Goal: Transaction & Acquisition: Book appointment/travel/reservation

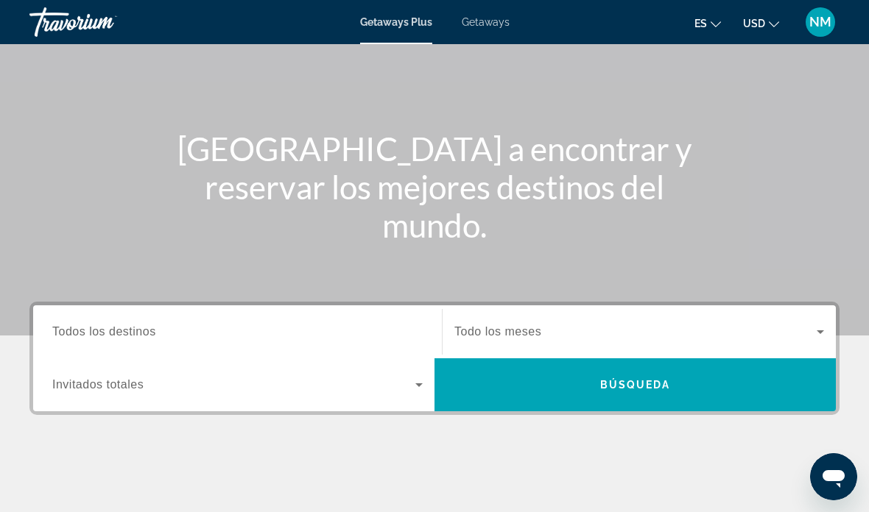
scroll to position [105, 0]
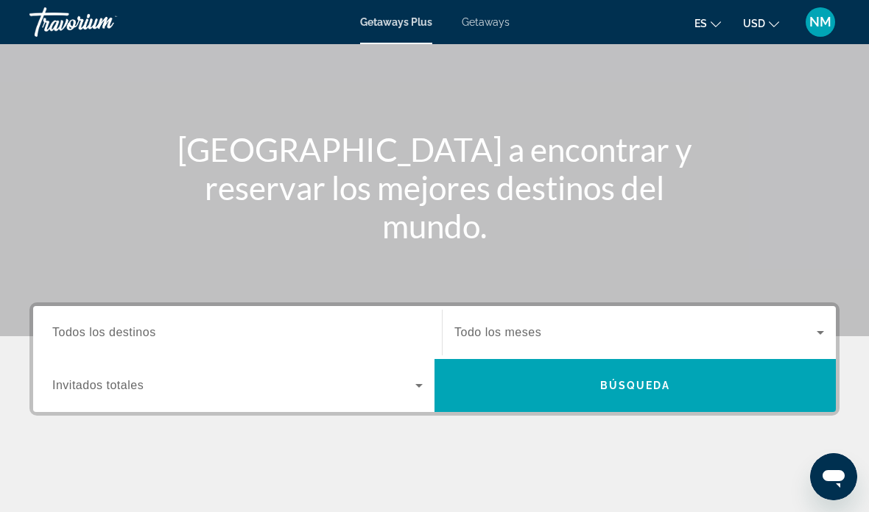
click at [491, 339] on span "Todo los meses" at bounding box center [497, 332] width 87 height 13
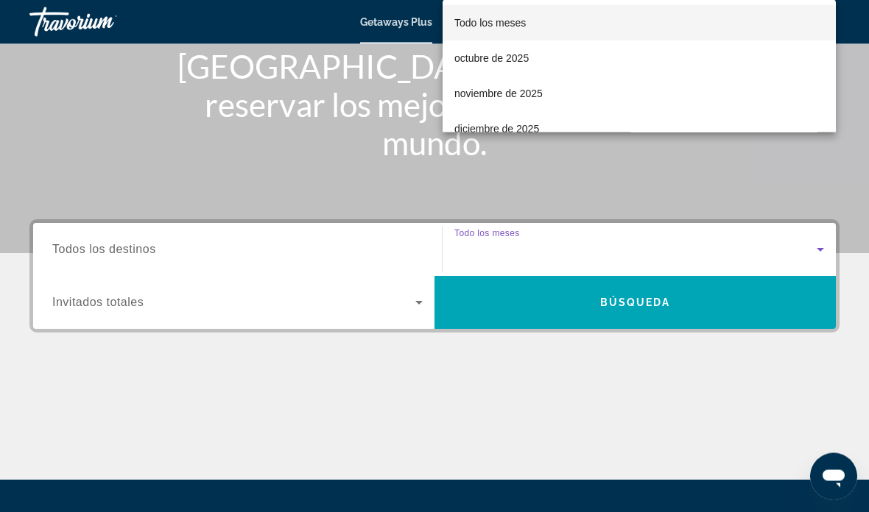
scroll to position [336, 0]
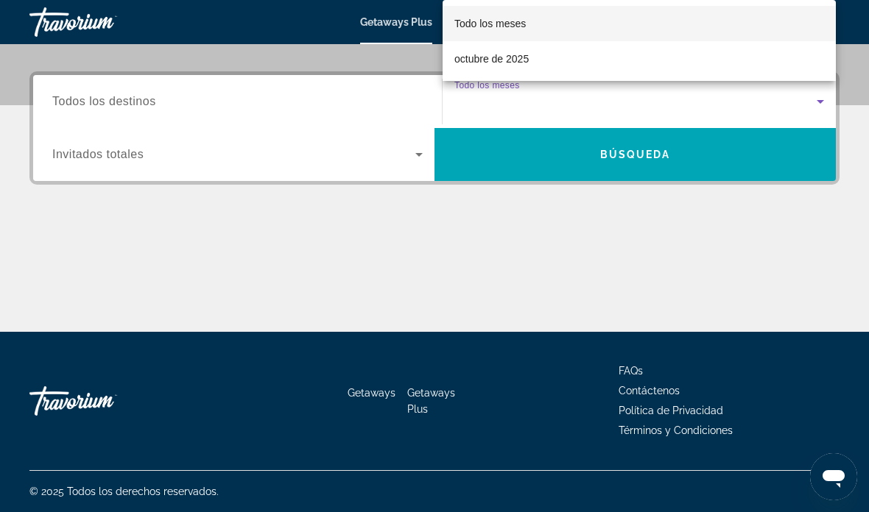
click at [149, 110] on div at bounding box center [434, 256] width 869 height 512
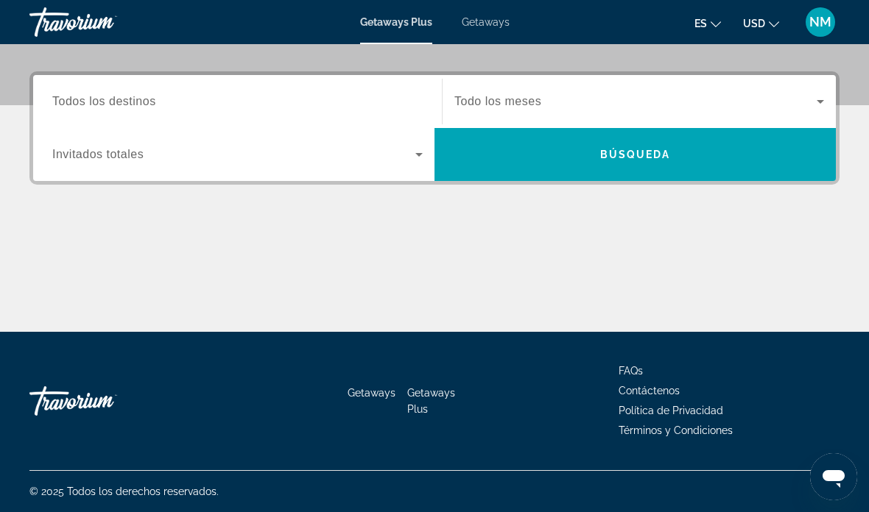
click at [88, 105] on span "Todos los destinos" at bounding box center [104, 101] width 104 height 13
click at [88, 105] on input "Destination Todos los destinos" at bounding box center [237, 102] width 370 height 18
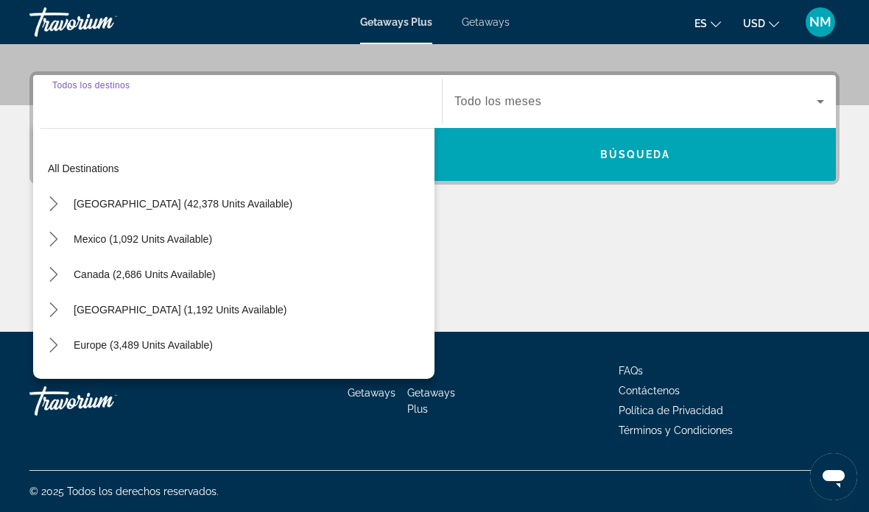
click at [168, 208] on span "[GEOGRAPHIC_DATA] (42,378 units available)" at bounding box center [183, 204] width 219 height 12
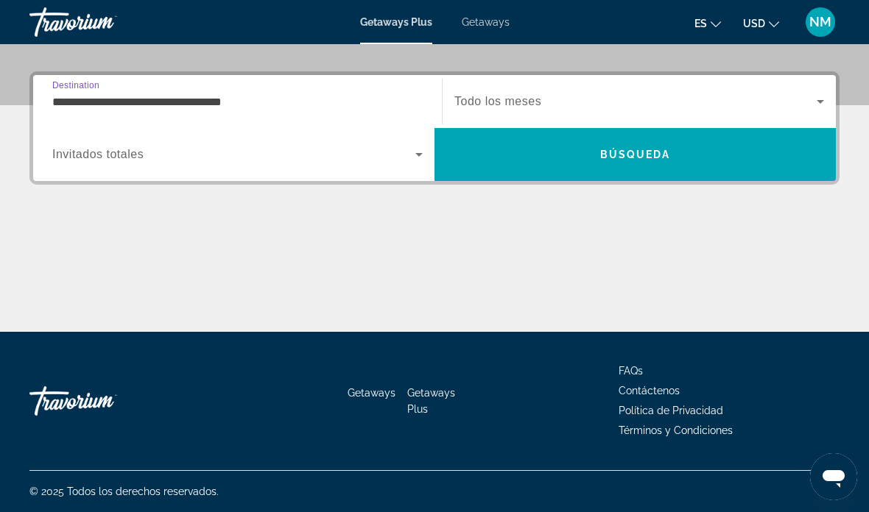
click at [203, 109] on input "**********" at bounding box center [237, 102] width 370 height 18
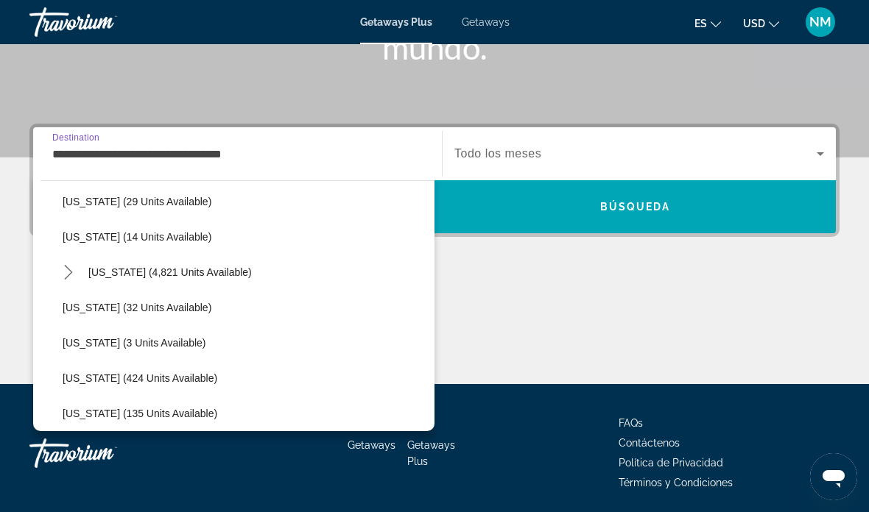
scroll to position [232, 0]
click at [152, 274] on span "[US_STATE] (4,821 units available)" at bounding box center [169, 272] width 163 height 12
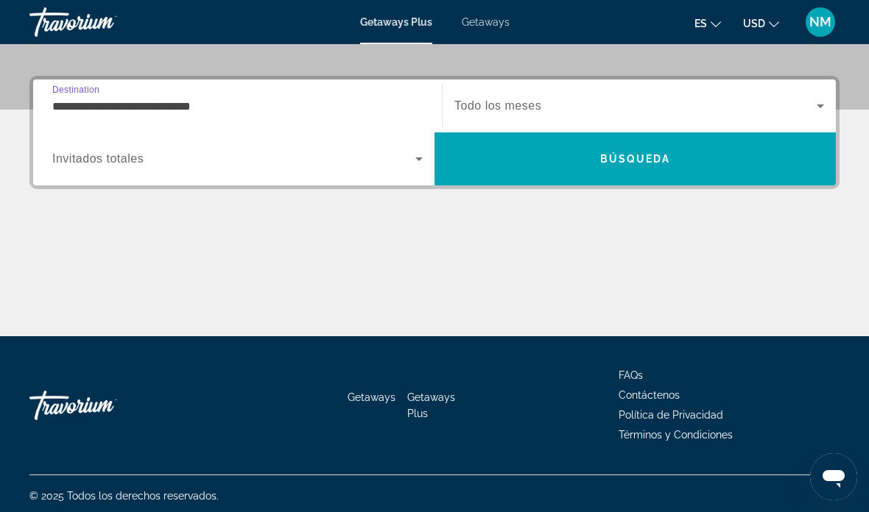
scroll to position [336, 0]
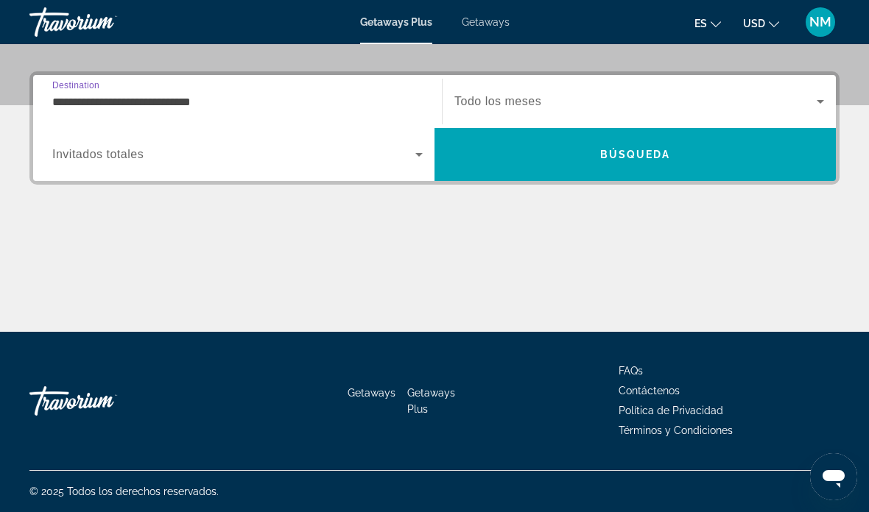
click at [247, 110] on input "**********" at bounding box center [237, 102] width 370 height 18
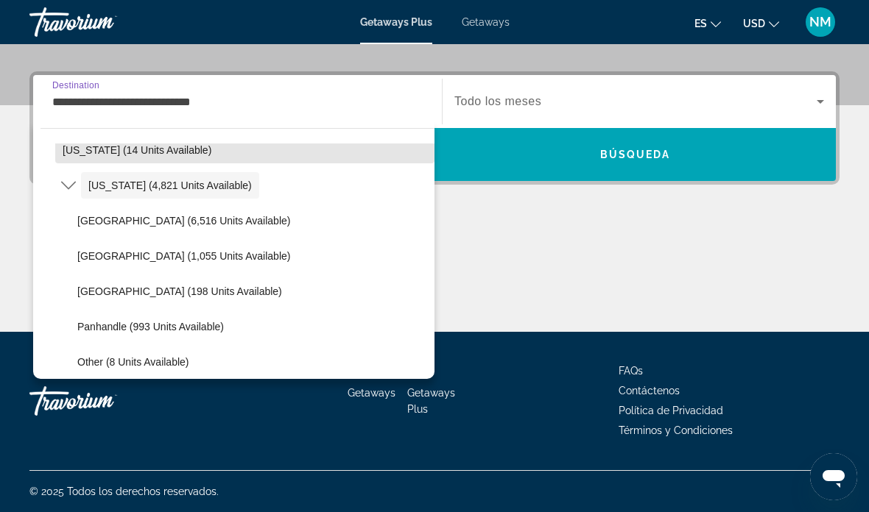
scroll to position [264, 0]
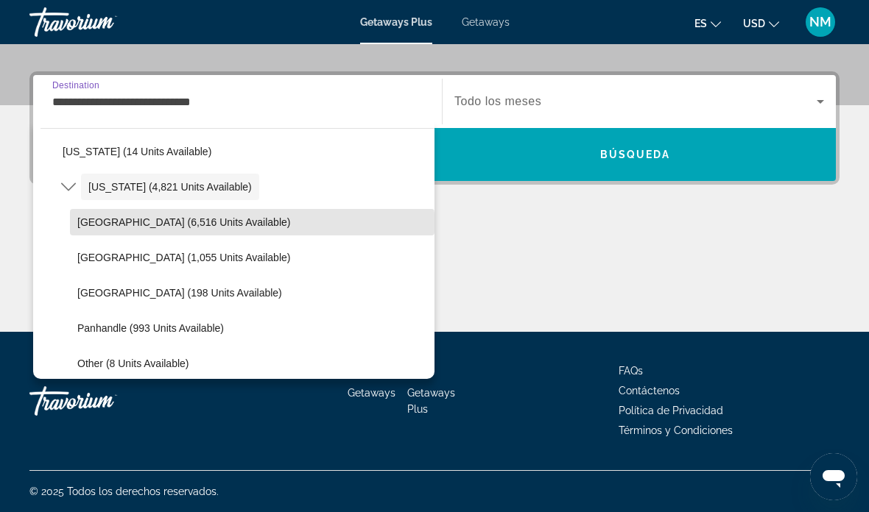
click at [186, 233] on span "Select destination: Orlando & Disney Area (6,516 units available)" at bounding box center [252, 222] width 364 height 35
type input "**********"
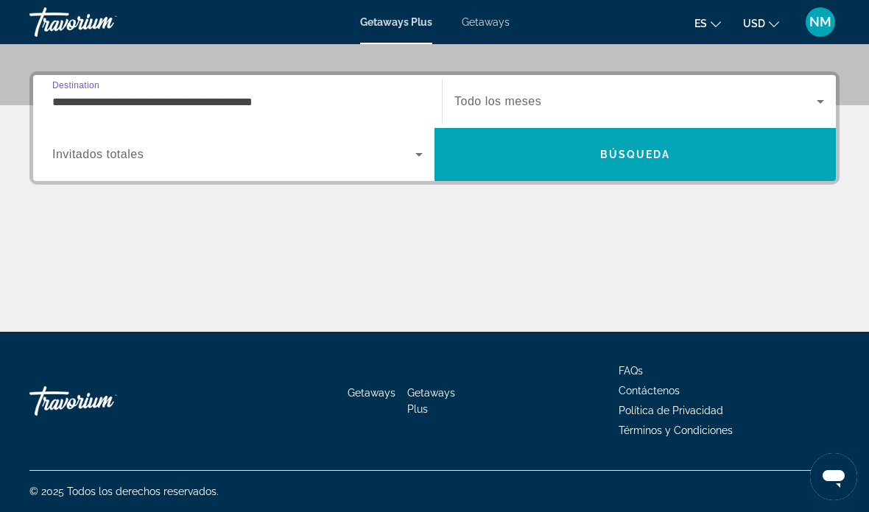
click at [648, 170] on span "Search" at bounding box center [634, 154] width 401 height 35
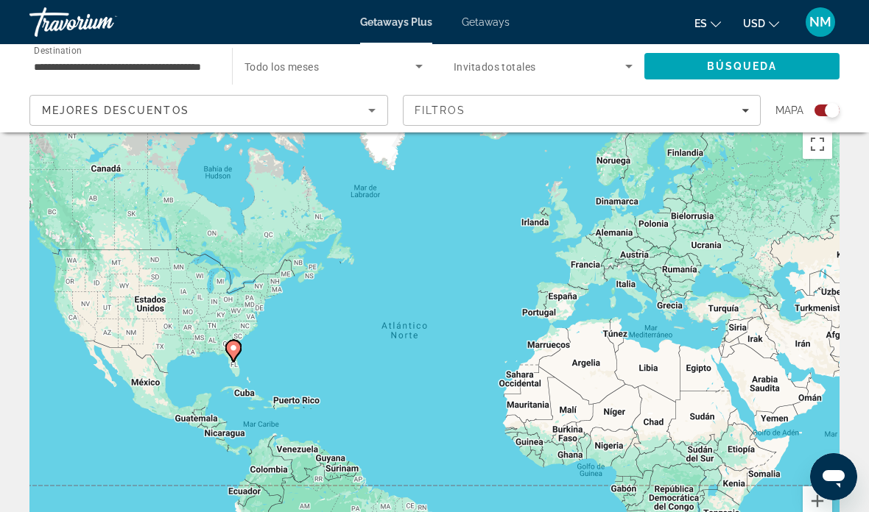
scroll to position [22, 0]
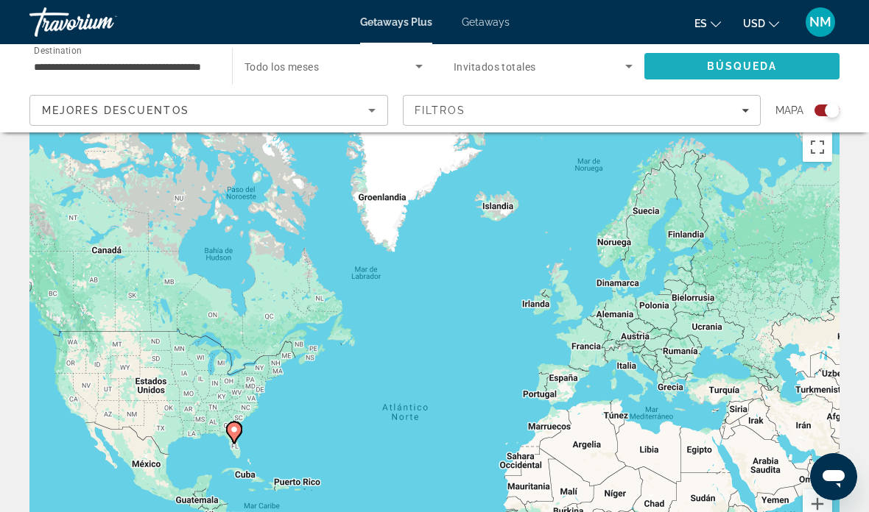
click at [737, 66] on span "Búsqueda" at bounding box center [742, 66] width 71 height 12
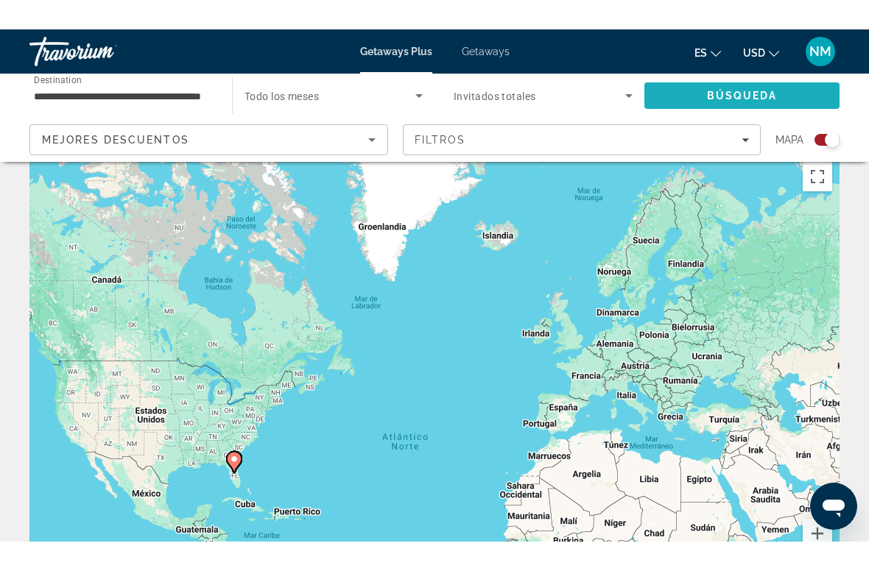
scroll to position [0, 0]
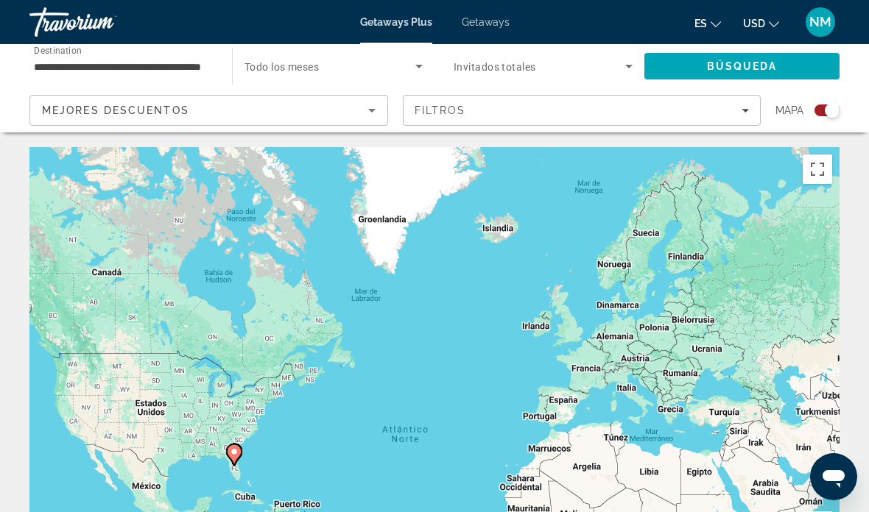
click at [732, 69] on span "Búsqueda" at bounding box center [742, 66] width 71 height 12
click at [174, 110] on span "Mejores descuentos" at bounding box center [115, 111] width 147 height 12
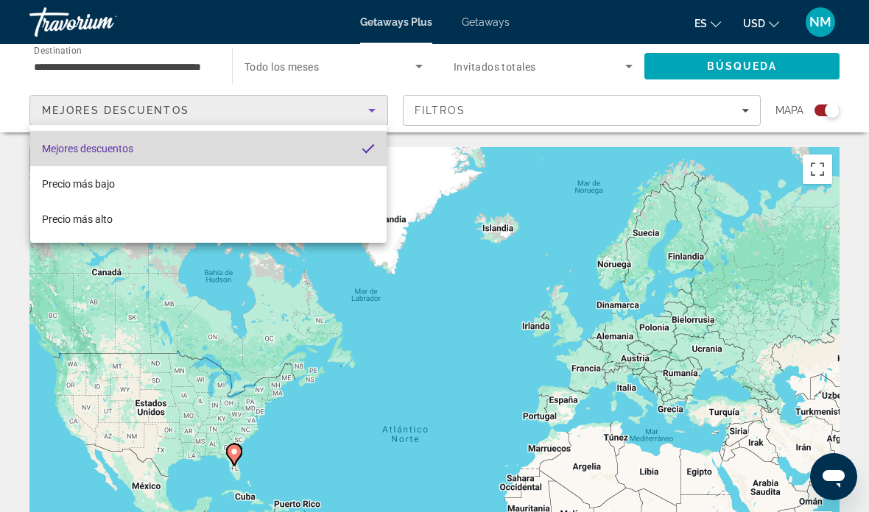
click at [155, 155] on mat-option "Mejores descuentos" at bounding box center [208, 148] width 356 height 35
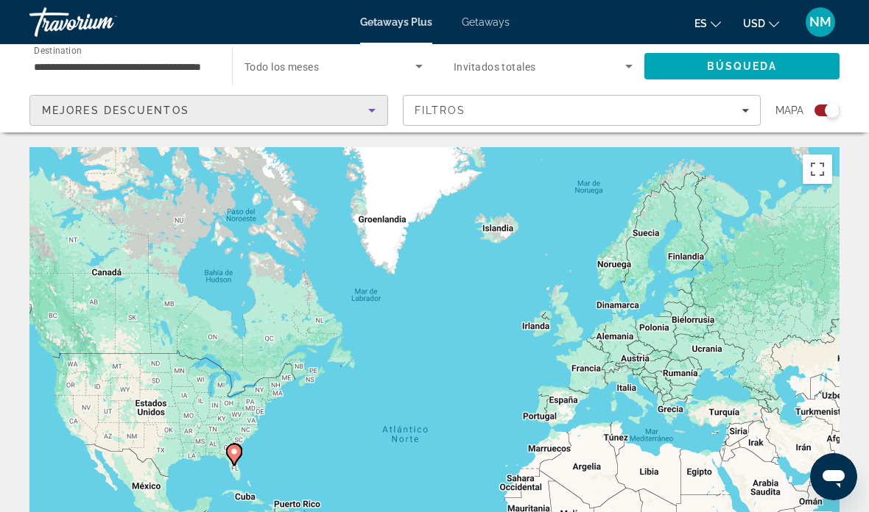
click at [250, 114] on div "Mejores descuentos" at bounding box center [205, 111] width 326 height 18
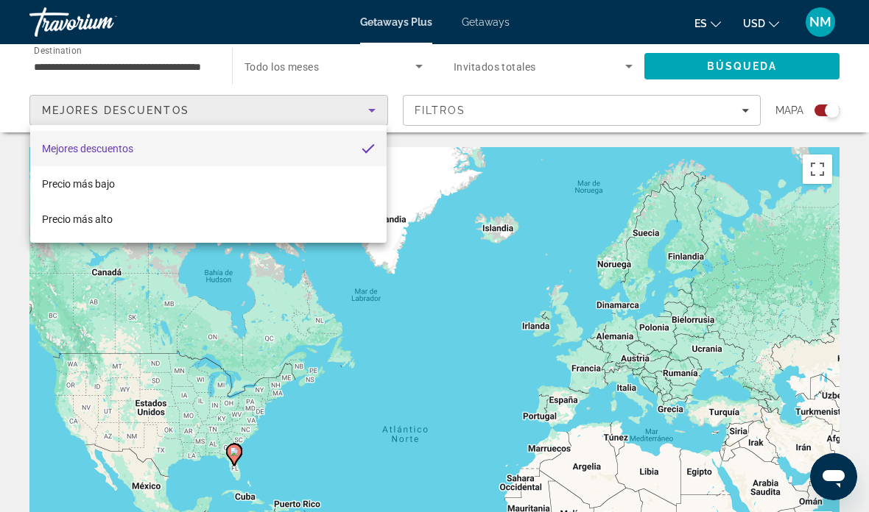
click at [618, 70] on div at bounding box center [434, 256] width 869 height 512
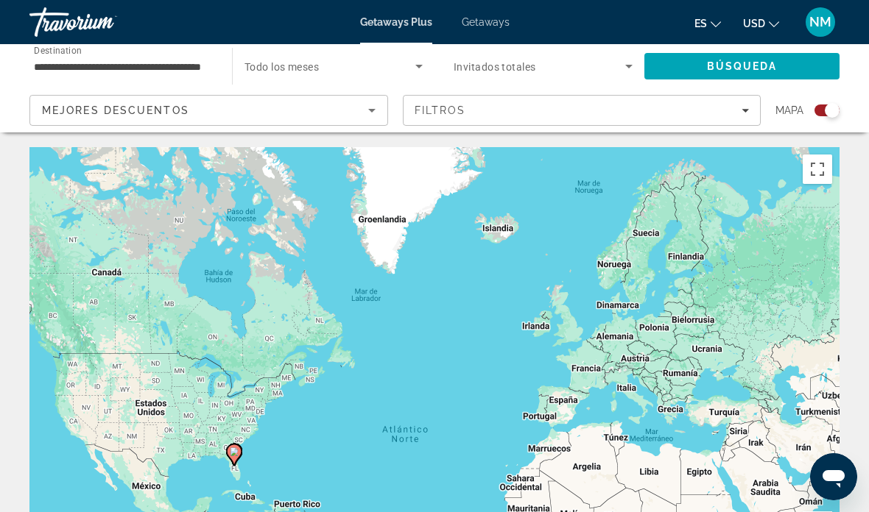
click at [629, 67] on icon "Search widget" at bounding box center [628, 67] width 7 height 4
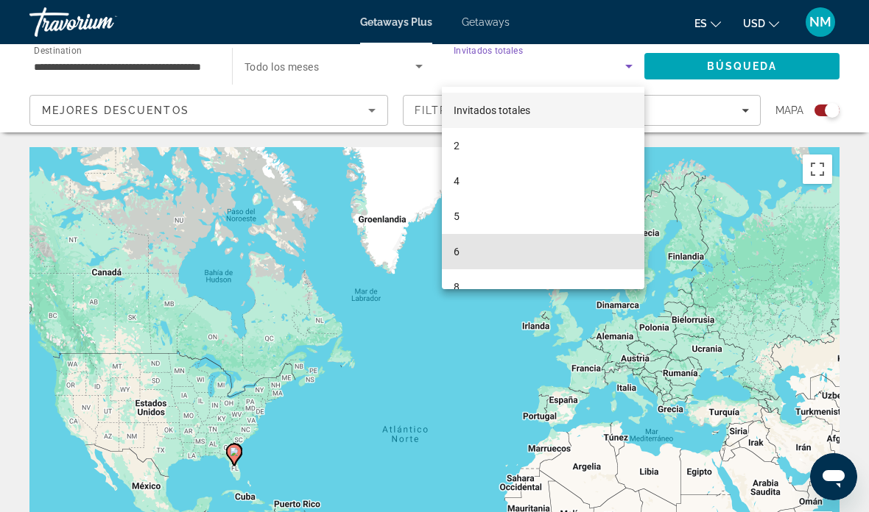
click at [478, 252] on mat-option "6" at bounding box center [543, 251] width 202 height 35
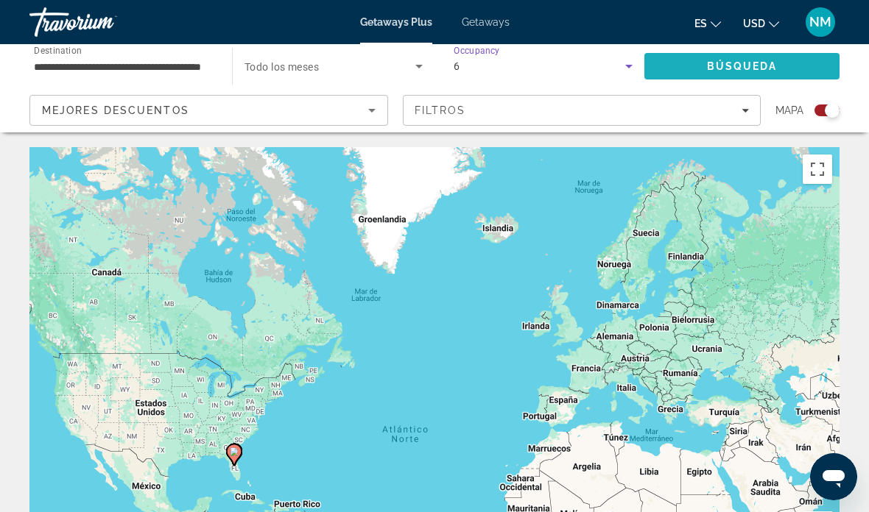
click at [740, 73] on span "Search" at bounding box center [741, 66] width 195 height 35
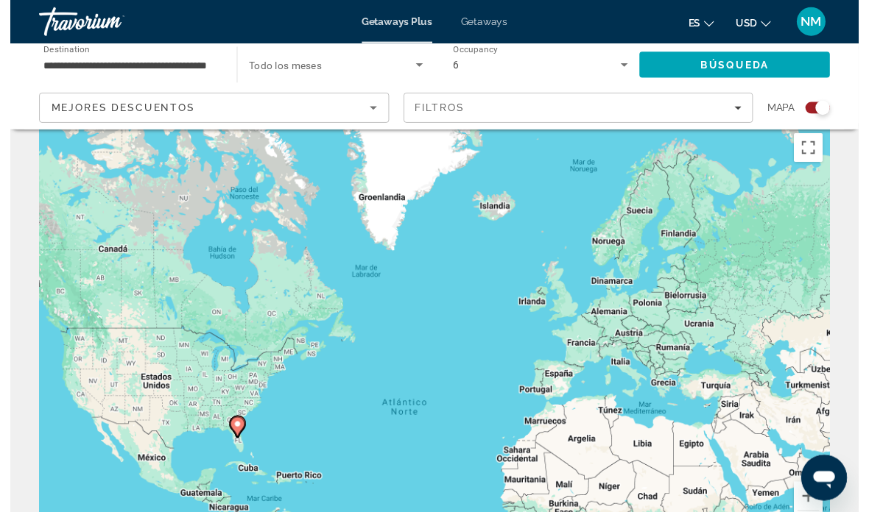
scroll to position [31, 0]
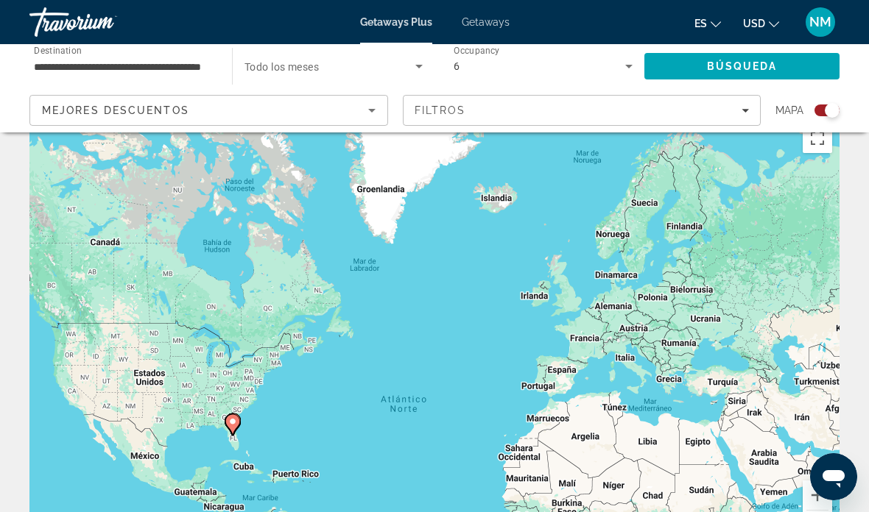
click at [420, 72] on icon "Search widget" at bounding box center [419, 66] width 18 height 18
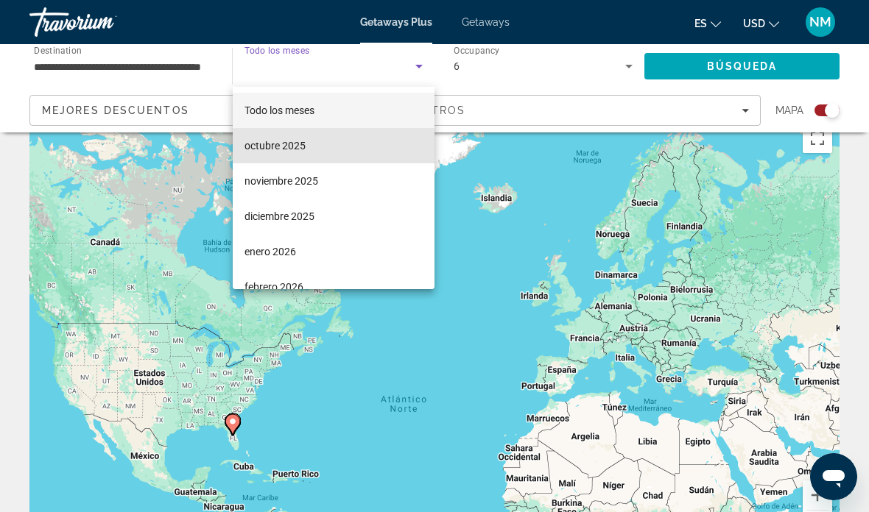
click at [314, 146] on mat-option "octubre 2025" at bounding box center [334, 145] width 202 height 35
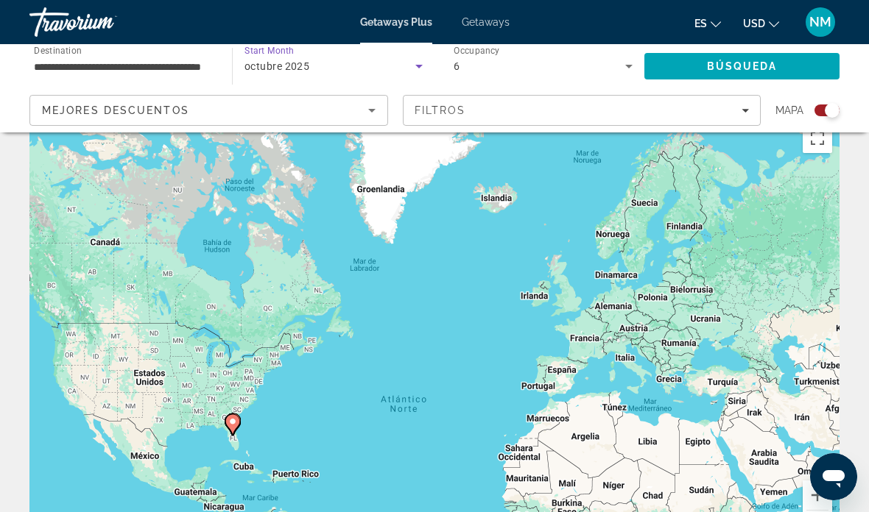
click at [731, 70] on span "Búsqueda" at bounding box center [742, 66] width 71 height 12
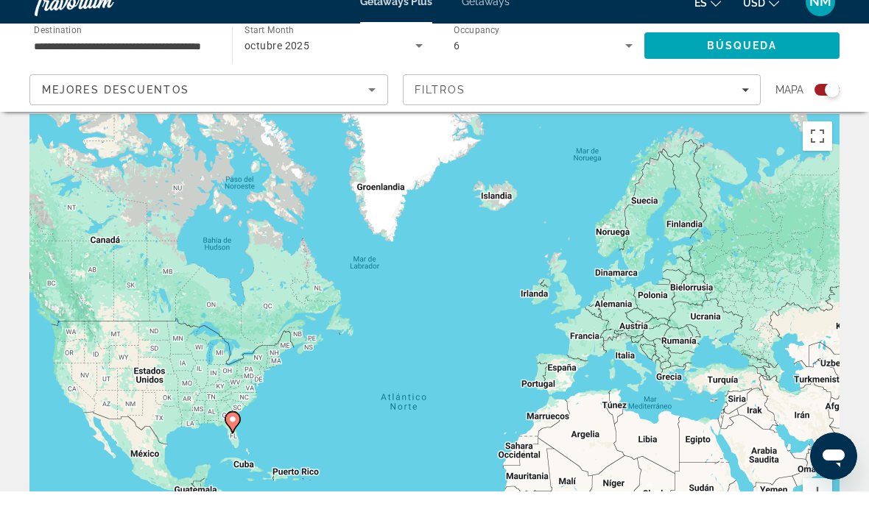
scroll to position [33, 0]
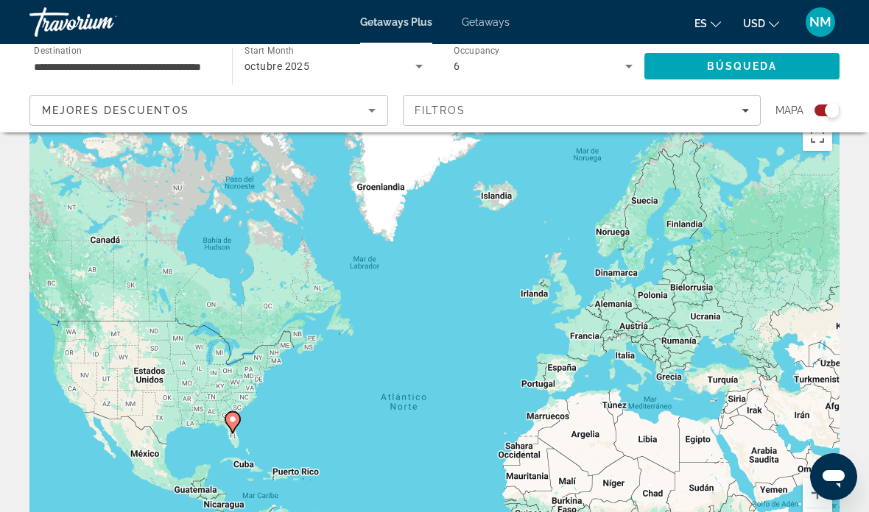
click at [731, 66] on span "Búsqueda" at bounding box center [742, 66] width 71 height 12
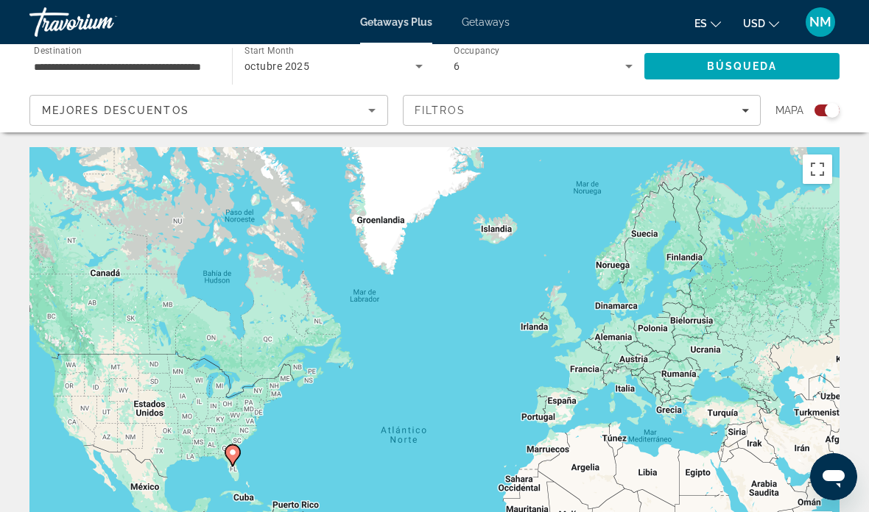
click at [222, 422] on div "Para activar la función de arrastrar con el teclado, presiona Alt + Intro. Una …" at bounding box center [434, 368] width 810 height 442
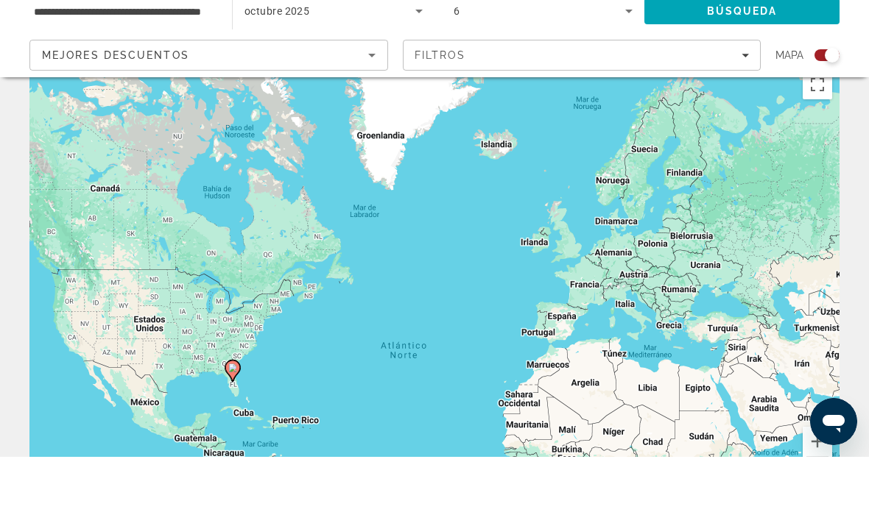
scroll to position [85, 0]
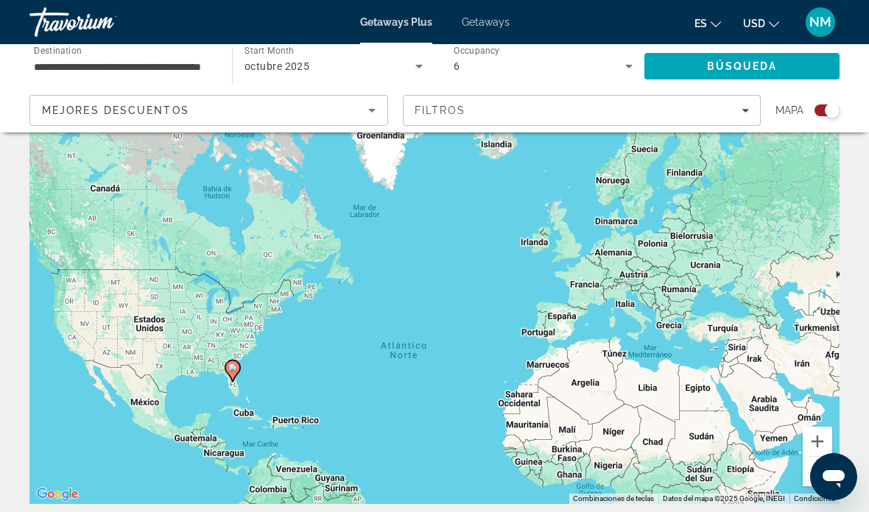
click at [213, 326] on div "Para activar la función de arrastrar con el teclado, presiona Alt + Intro. Una …" at bounding box center [434, 284] width 810 height 442
click at [414, 21] on span "Getaways Plus" at bounding box center [396, 22] width 72 height 12
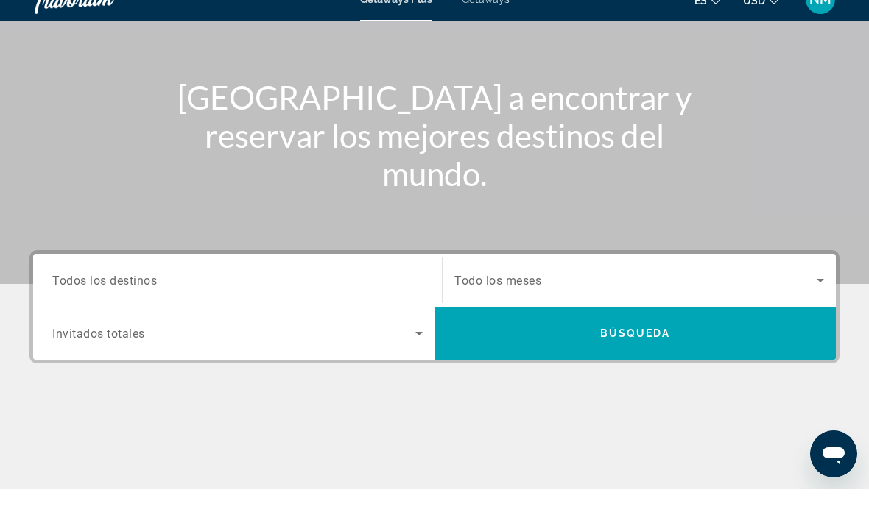
scroll to position [158, 0]
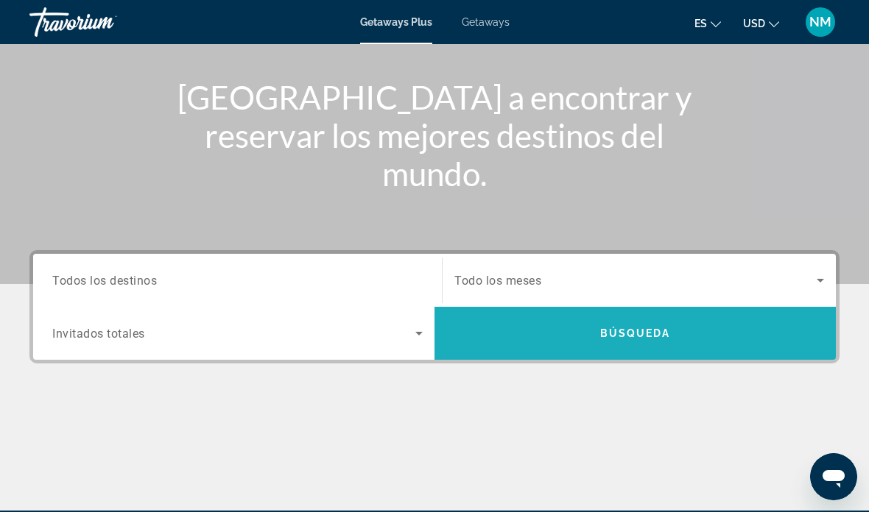
click at [644, 333] on span "Búsqueda" at bounding box center [635, 334] width 71 height 12
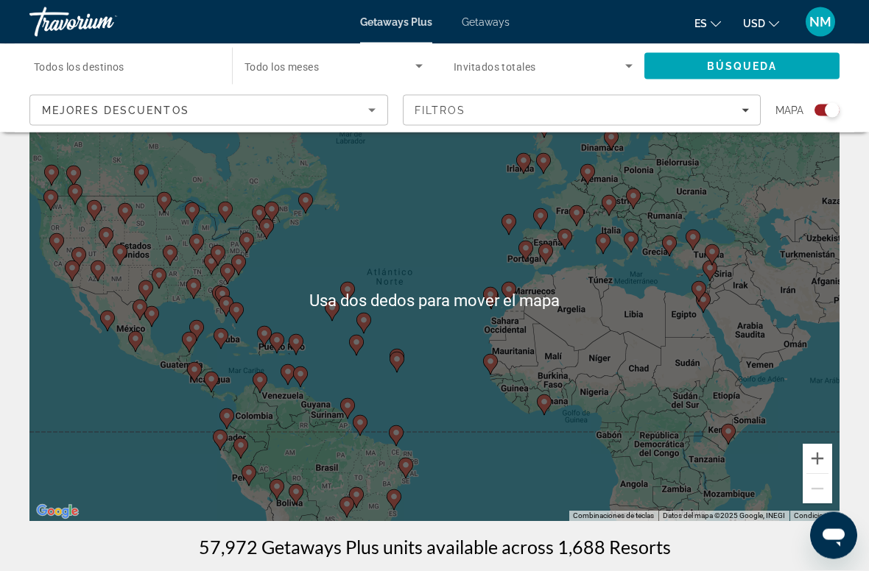
scroll to position [40, 0]
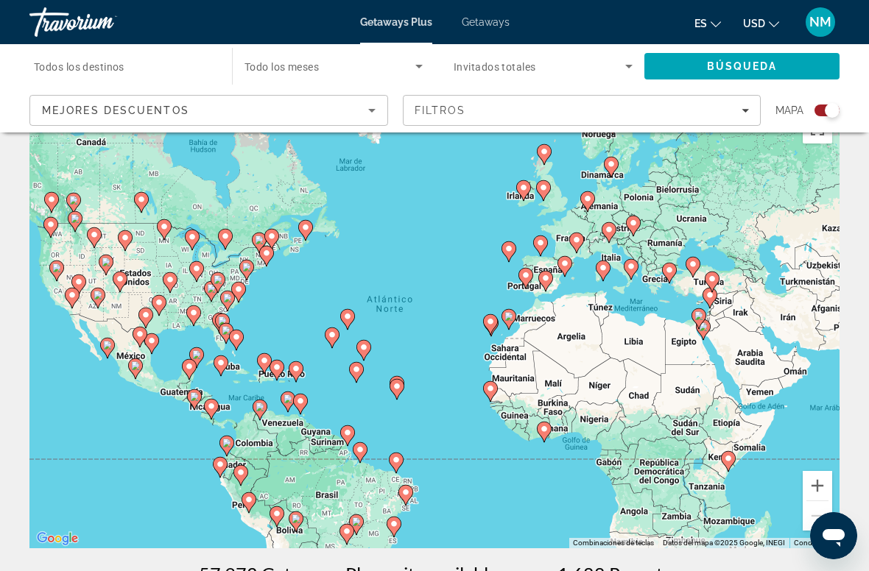
click at [746, 108] on icon "Filters" at bounding box center [744, 110] width 7 height 7
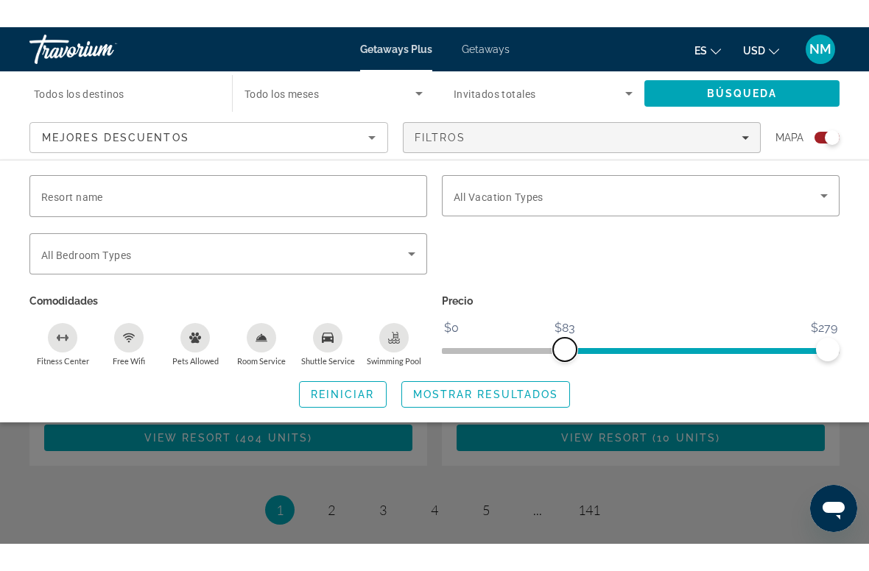
scroll to position [3205, 0]
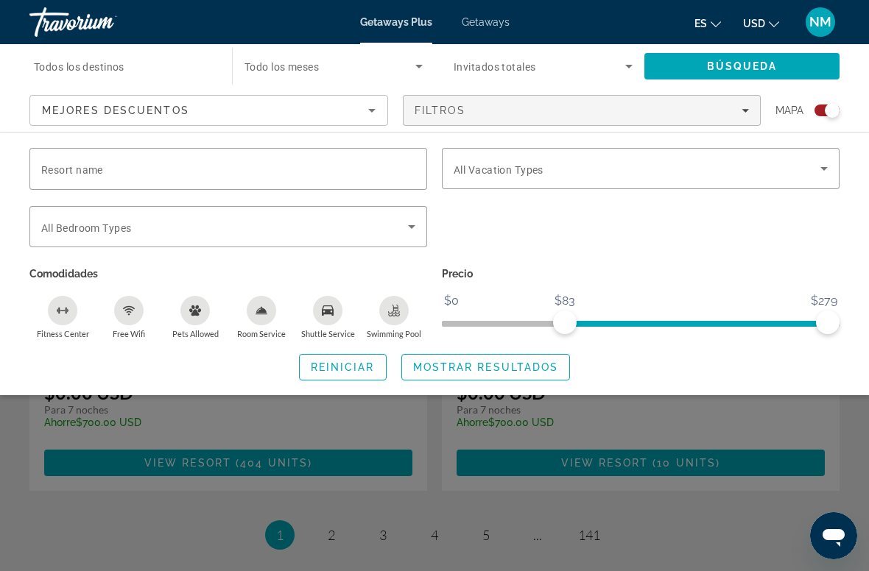
click at [435, 484] on div "Search widget" at bounding box center [434, 396] width 869 height 350
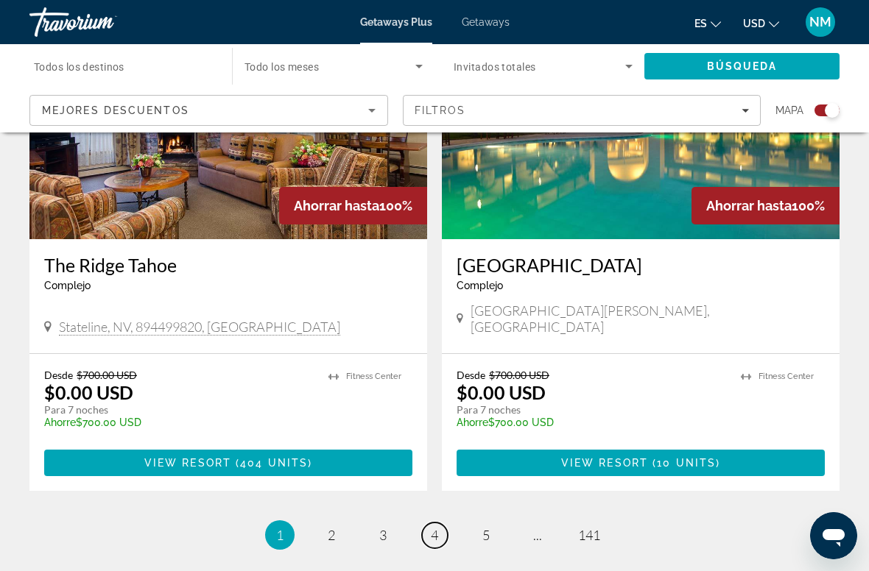
click at [436, 512] on span "4" at bounding box center [434, 535] width 7 height 16
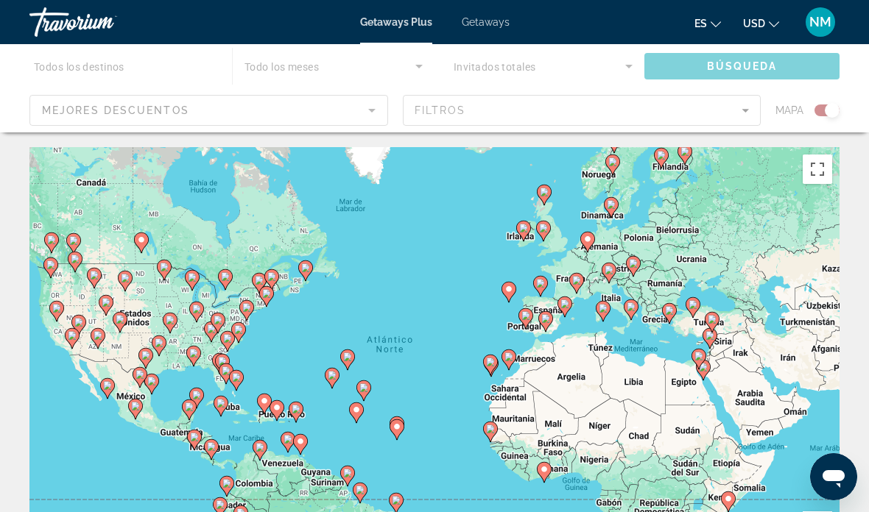
click at [741, 68] on div "Main content" at bounding box center [434, 88] width 869 height 88
click at [726, 72] on div "Main content" at bounding box center [434, 88] width 869 height 88
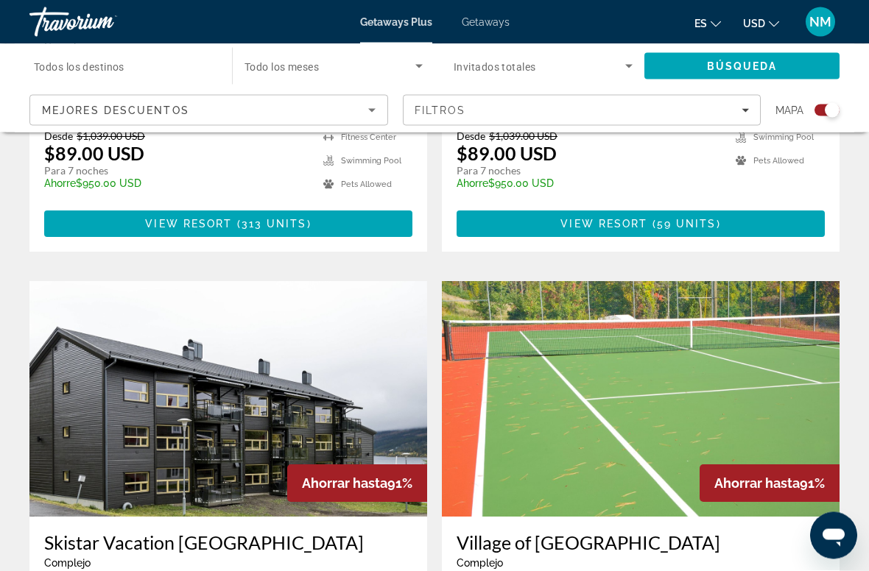
scroll to position [2957, 0]
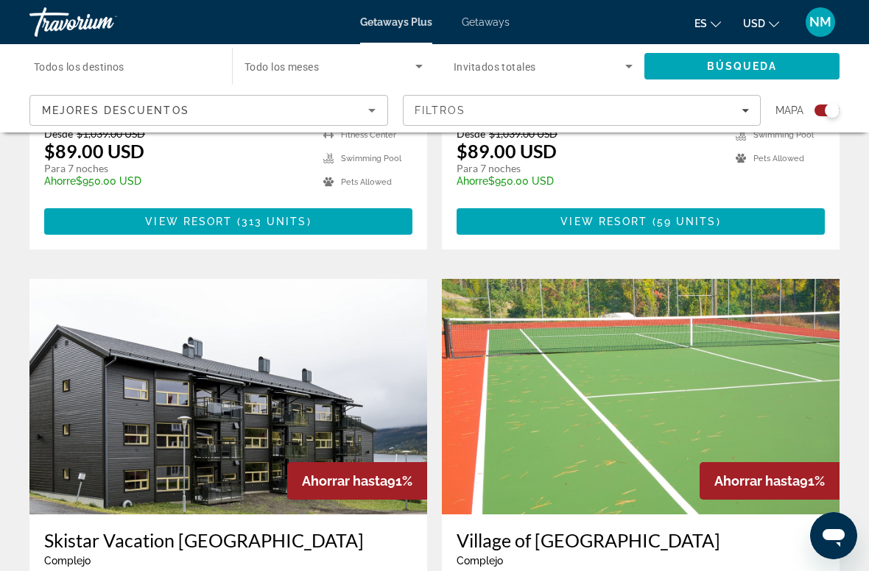
click at [866, 120] on div "Destination Todos los destinos Start Month Todo los meses Occupancy Invitados t…" at bounding box center [434, 88] width 869 height 88
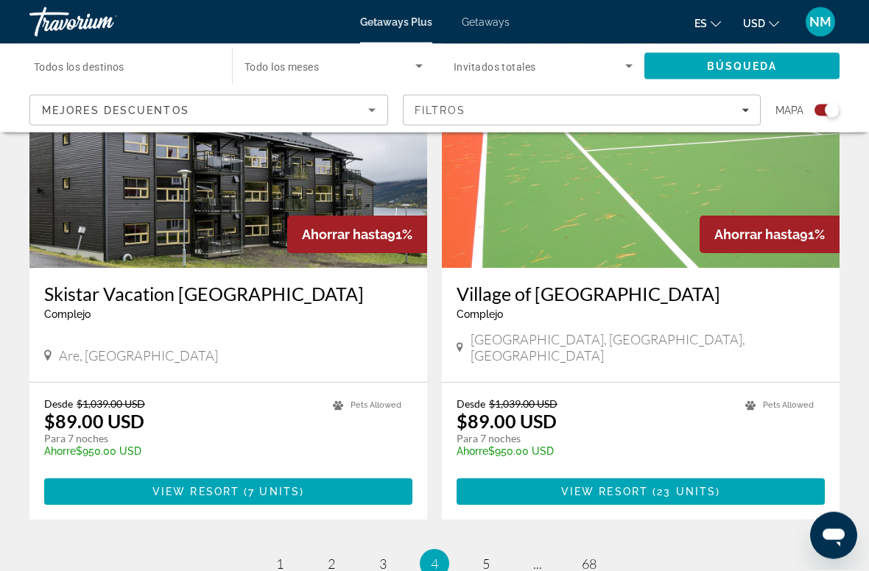
scroll to position [3203, 0]
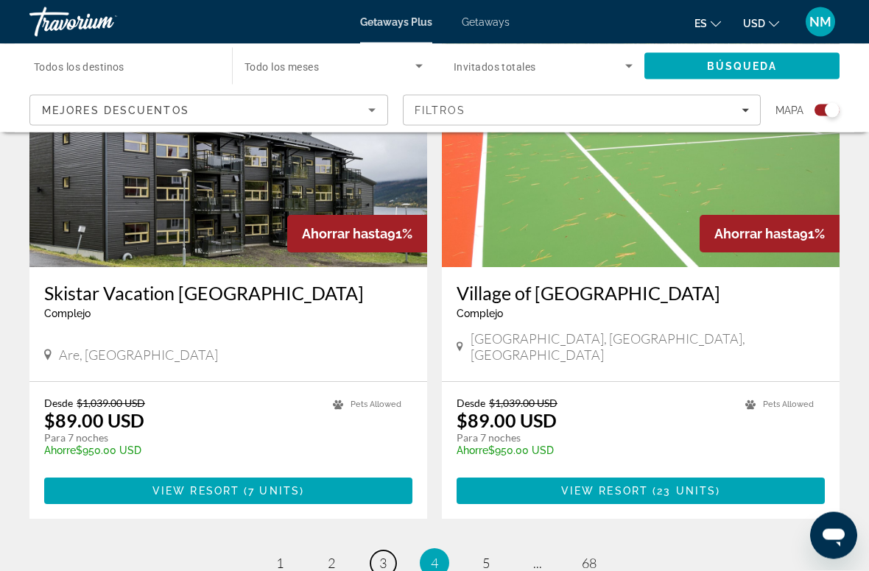
click at [381, 512] on span "3" at bounding box center [382, 564] width 7 height 16
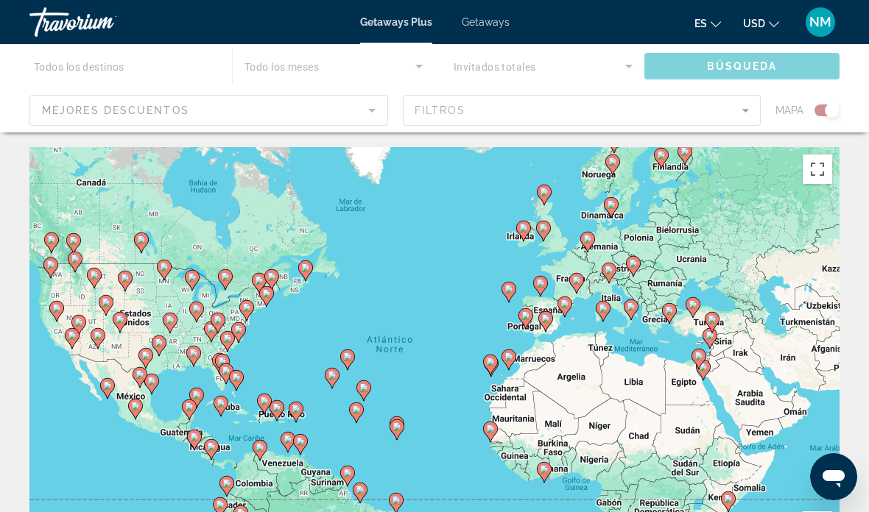
click at [744, 67] on div "Main content" at bounding box center [434, 88] width 869 height 88
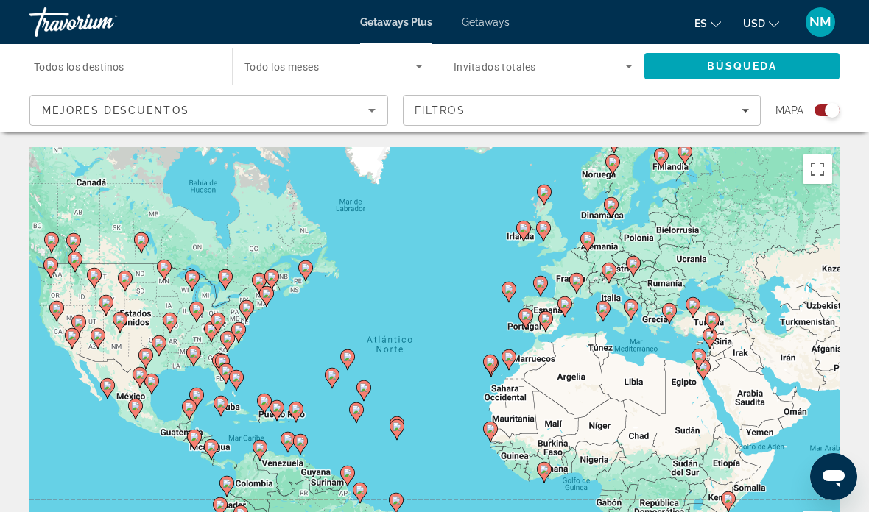
click at [741, 62] on span "Búsqueda" at bounding box center [742, 66] width 71 height 12
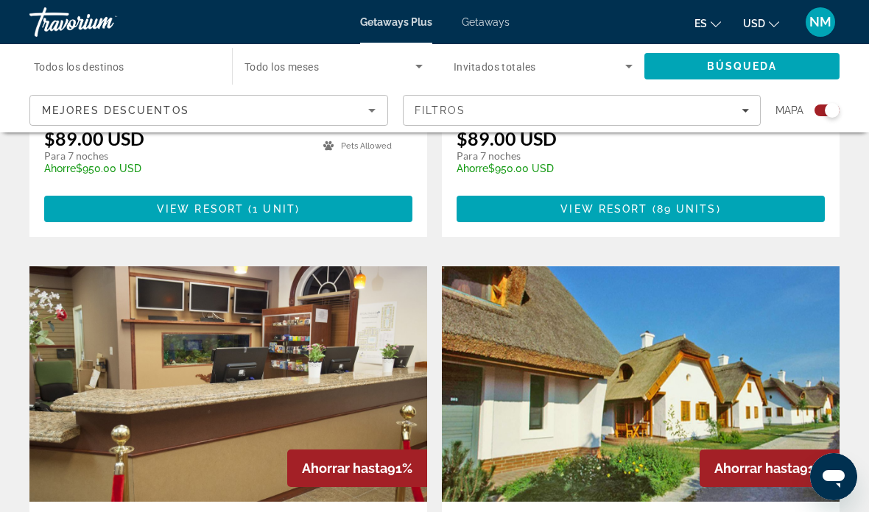
scroll to position [1388, 0]
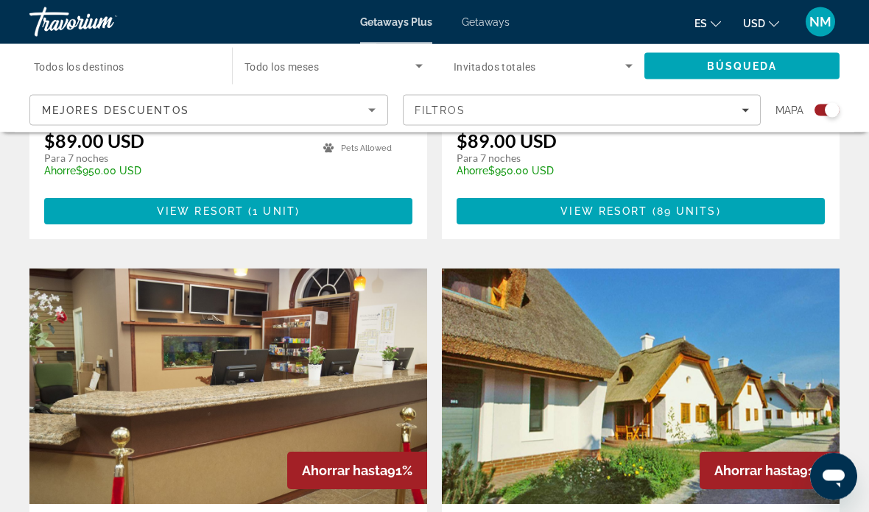
click at [266, 315] on img "Main content" at bounding box center [227, 387] width 397 height 236
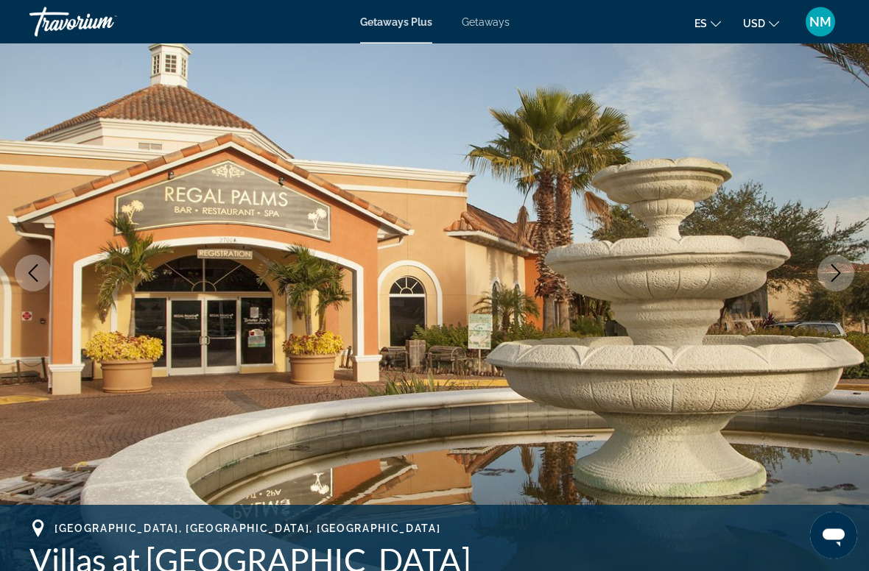
scroll to position [125, 0]
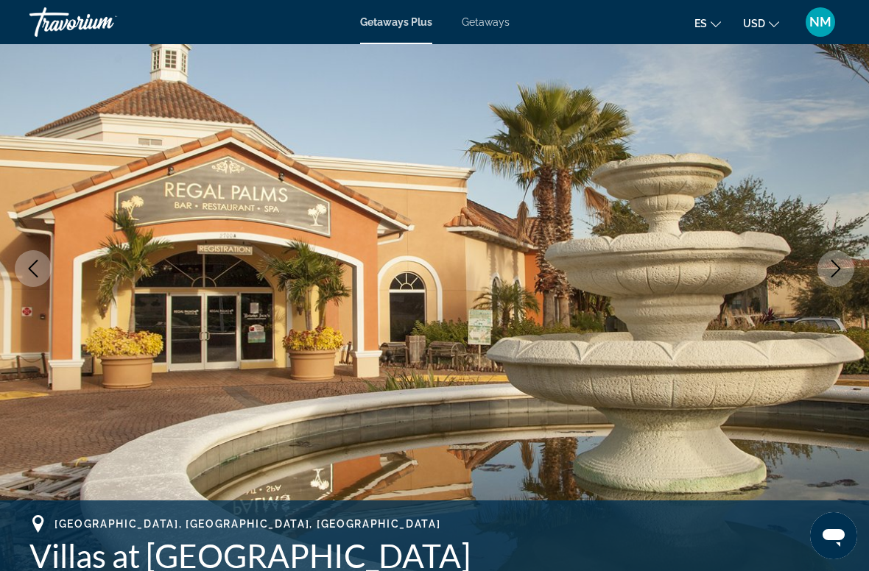
click at [827, 270] on icon "Next image" at bounding box center [836, 269] width 18 height 18
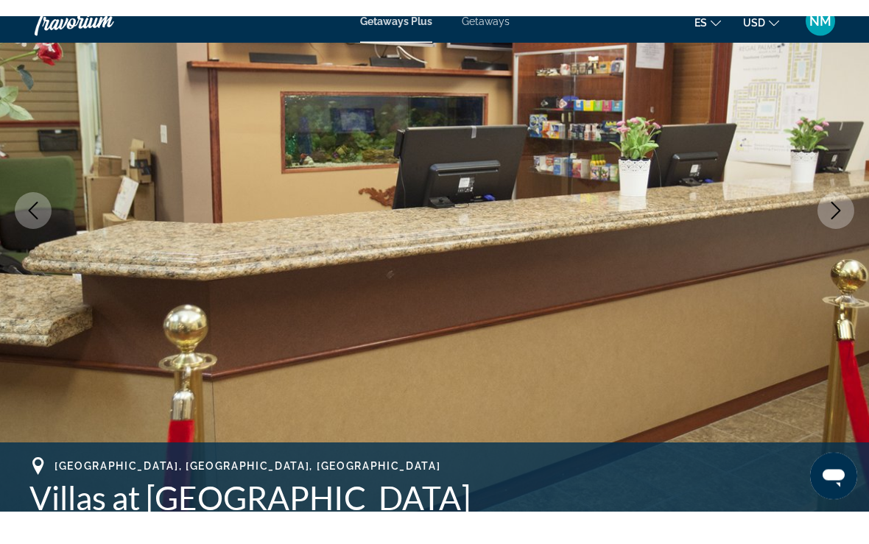
scroll to position [199, 0]
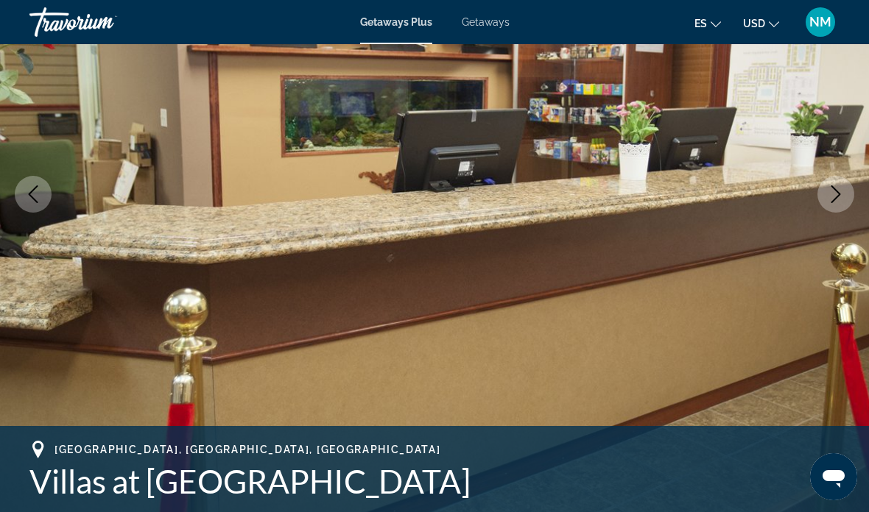
click at [830, 203] on button "Next image" at bounding box center [835, 194] width 37 height 37
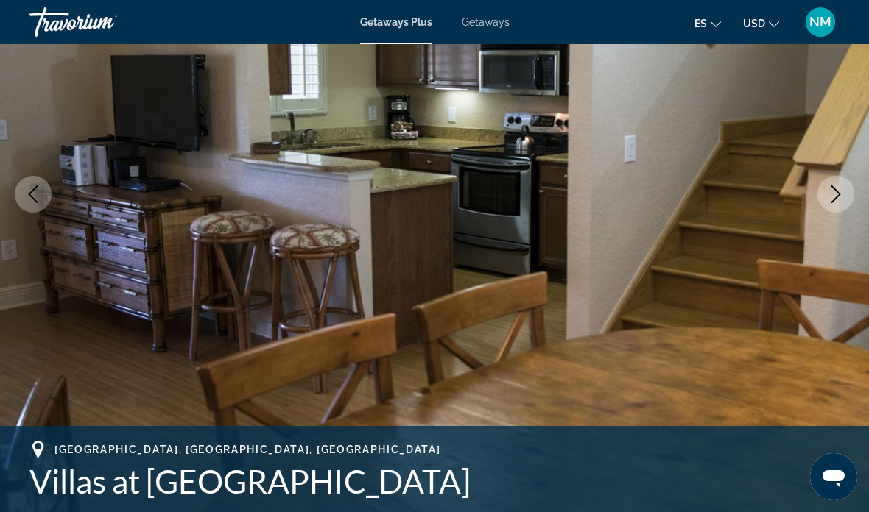
click at [846, 185] on button "Next image" at bounding box center [835, 194] width 37 height 37
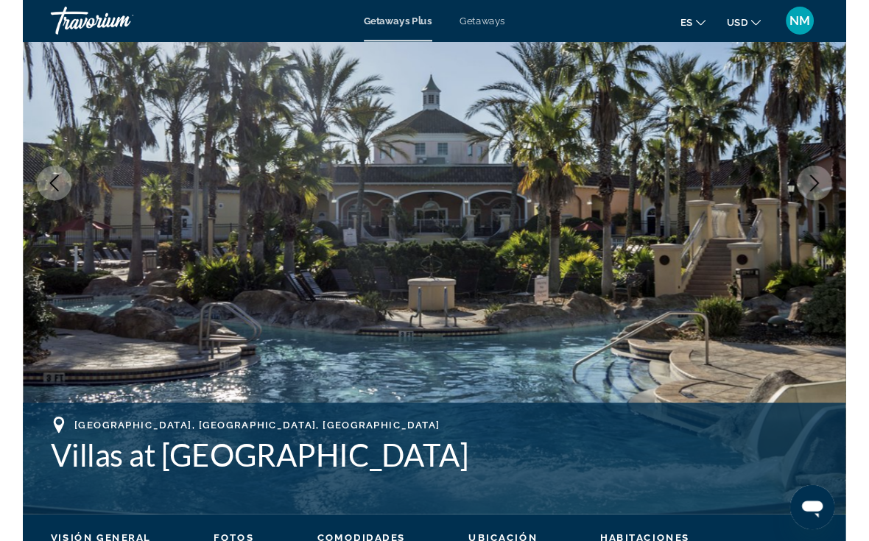
scroll to position [258, 0]
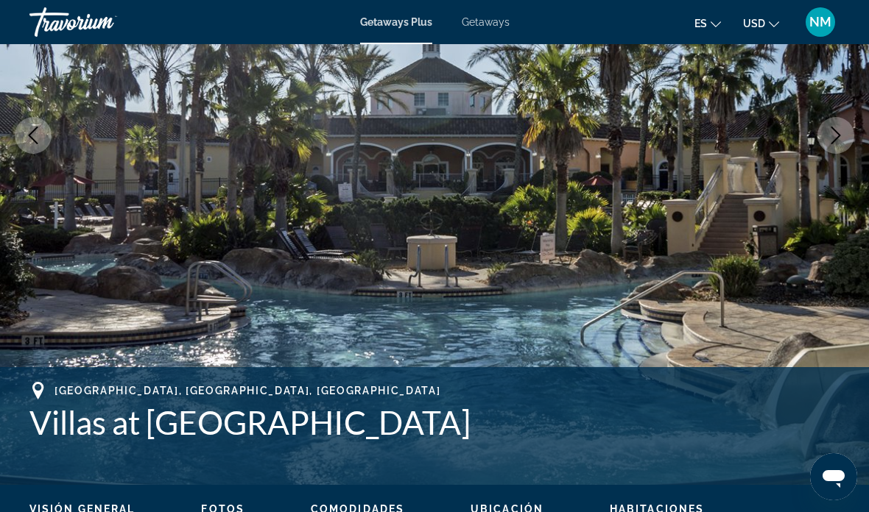
click at [841, 135] on icon "Next image" at bounding box center [836, 136] width 18 height 18
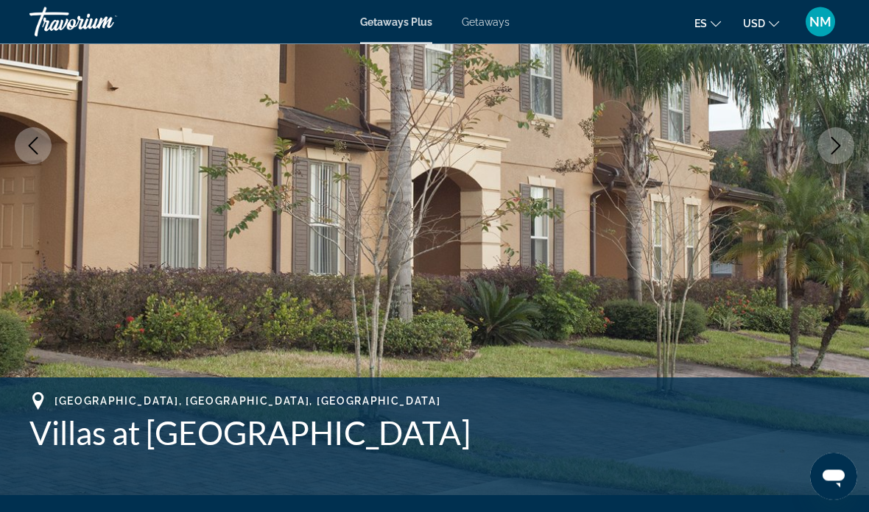
scroll to position [247, 0]
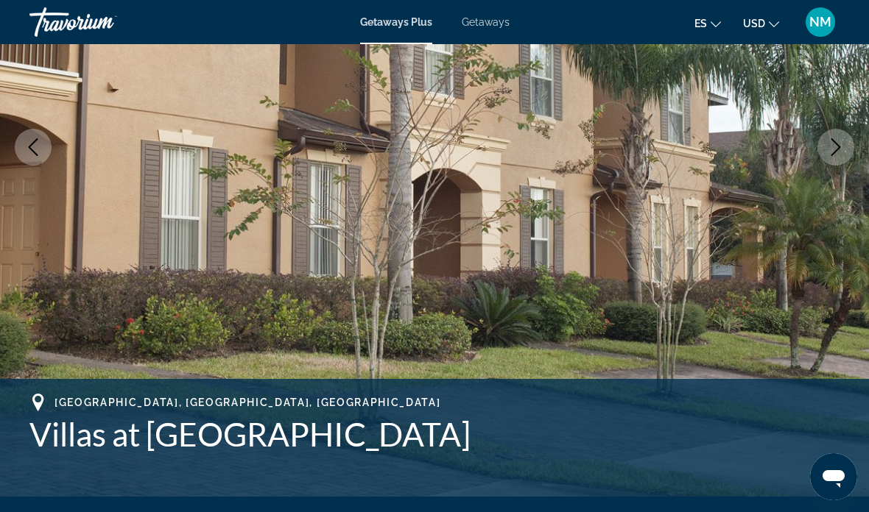
click at [830, 149] on icon "Next image" at bounding box center [836, 147] width 18 height 18
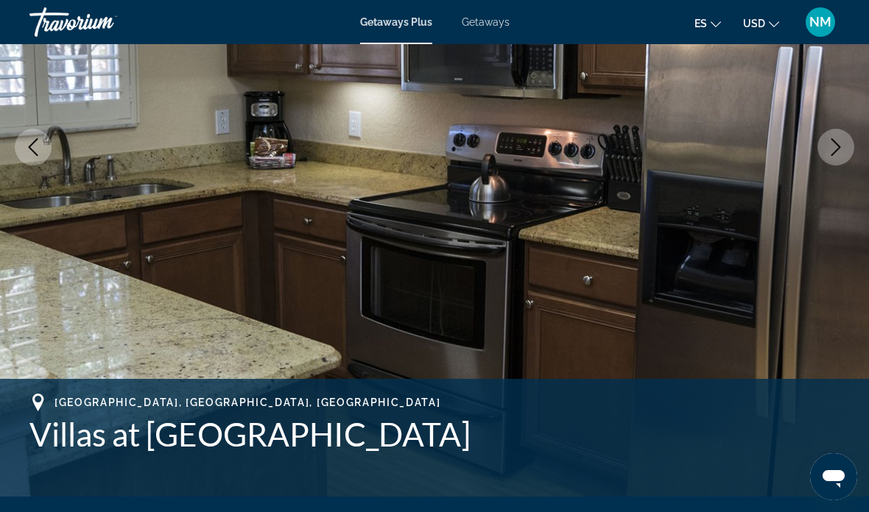
click at [833, 148] on icon "Next image" at bounding box center [836, 147] width 18 height 18
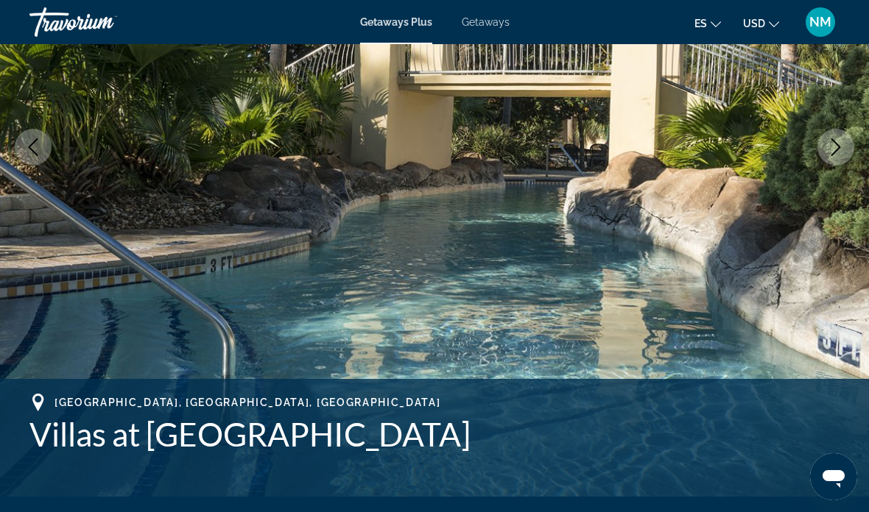
click at [828, 141] on icon "Next image" at bounding box center [836, 147] width 18 height 18
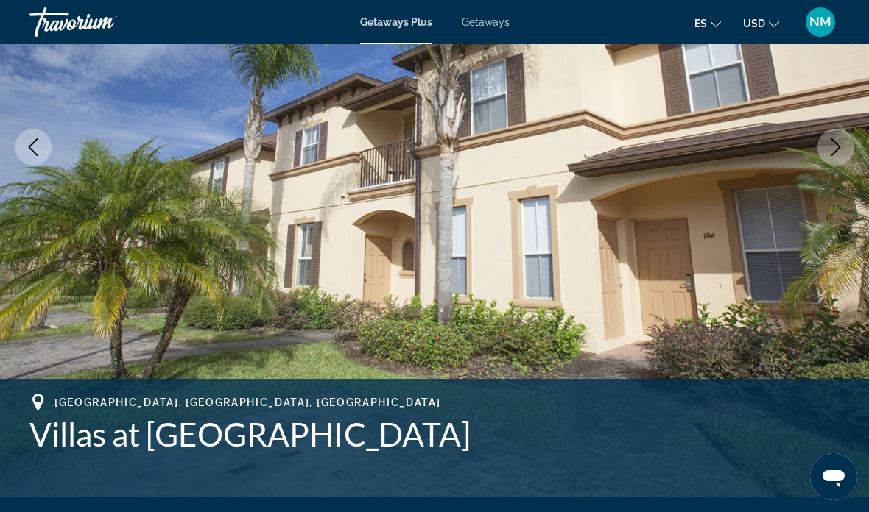
click at [835, 157] on button "Next image" at bounding box center [835, 147] width 37 height 37
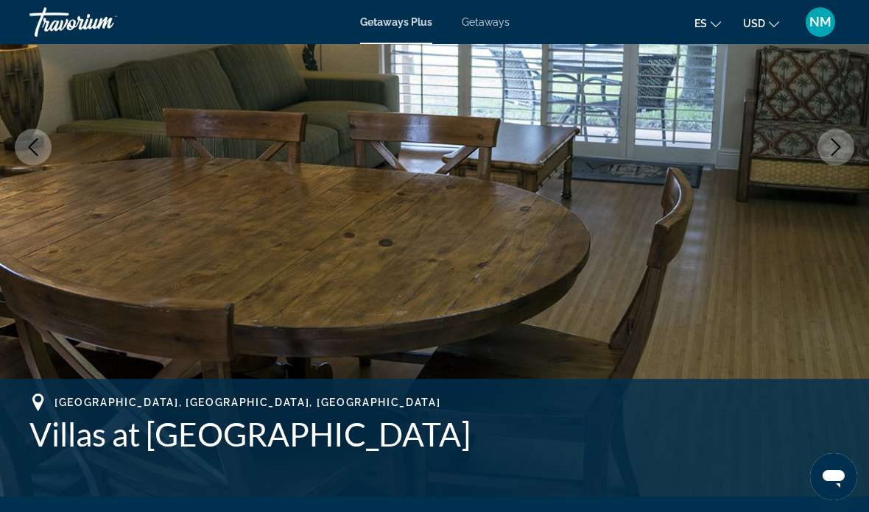
click at [838, 154] on icon "Next image" at bounding box center [836, 147] width 18 height 18
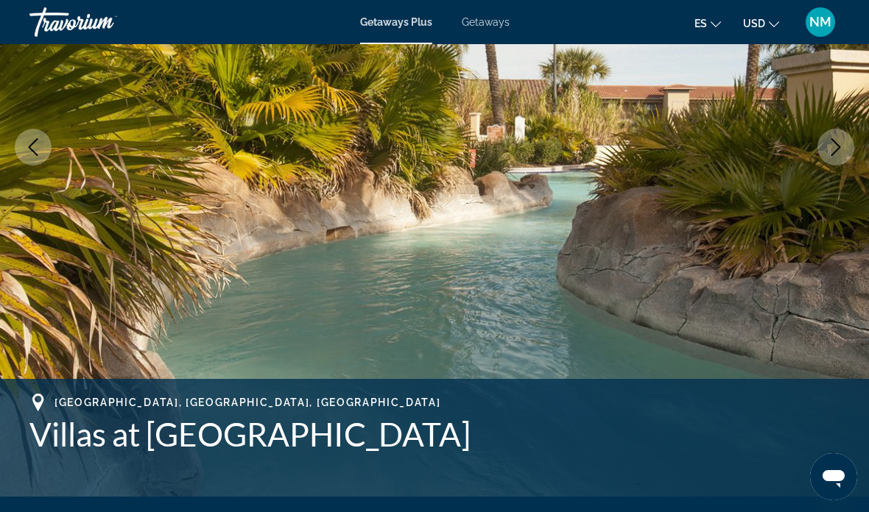
click at [825, 151] on button "Next image" at bounding box center [835, 147] width 37 height 37
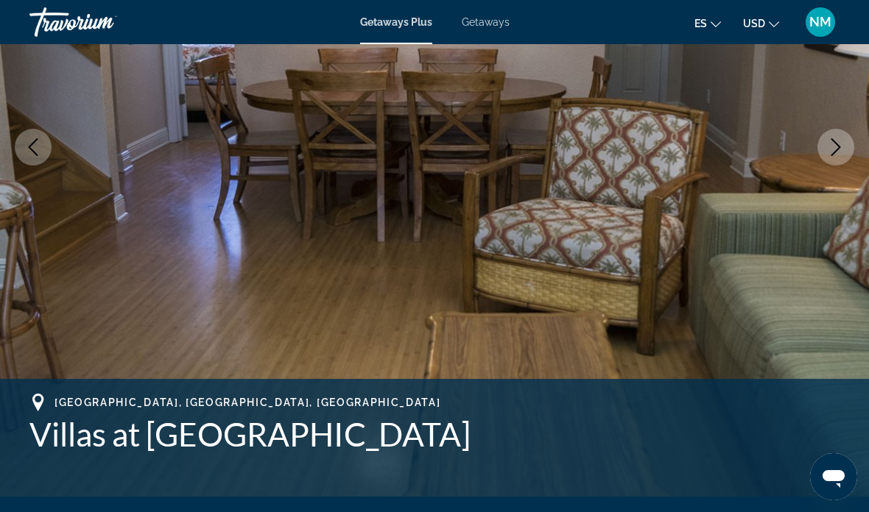
click at [839, 151] on icon "Next image" at bounding box center [836, 147] width 18 height 18
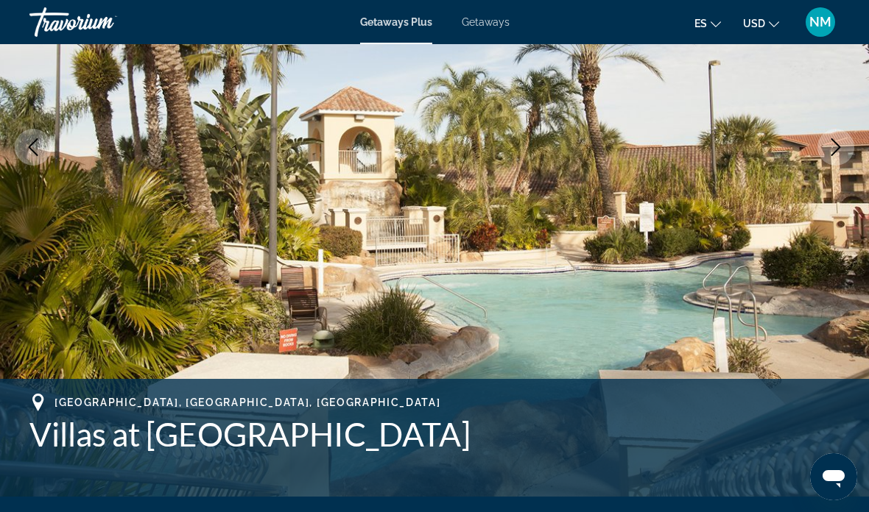
click at [829, 153] on icon "Next image" at bounding box center [836, 147] width 18 height 18
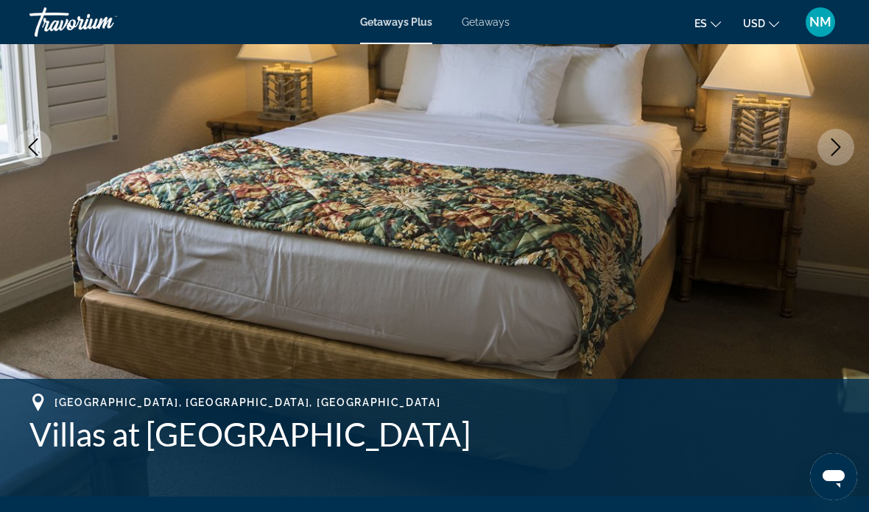
click at [834, 148] on icon "Next image" at bounding box center [836, 147] width 18 height 18
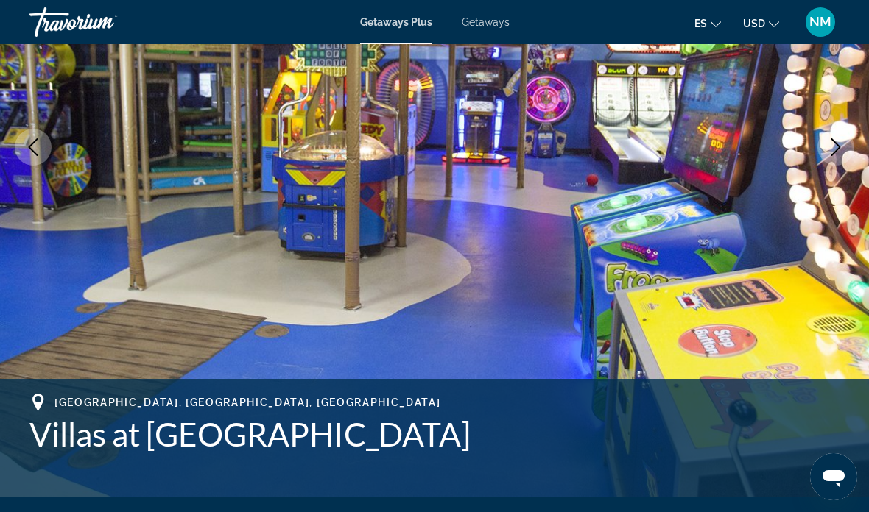
click at [840, 146] on icon "Next image" at bounding box center [836, 147] width 18 height 18
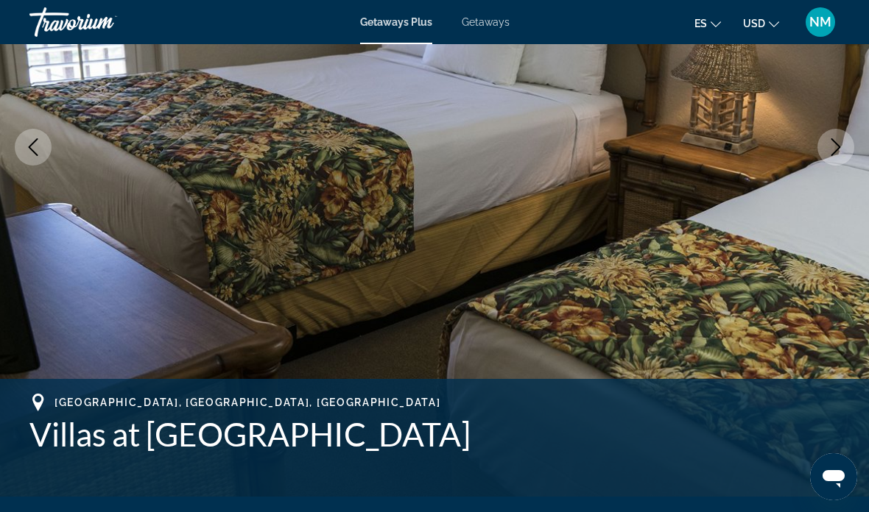
click at [834, 141] on icon "Next image" at bounding box center [836, 147] width 18 height 18
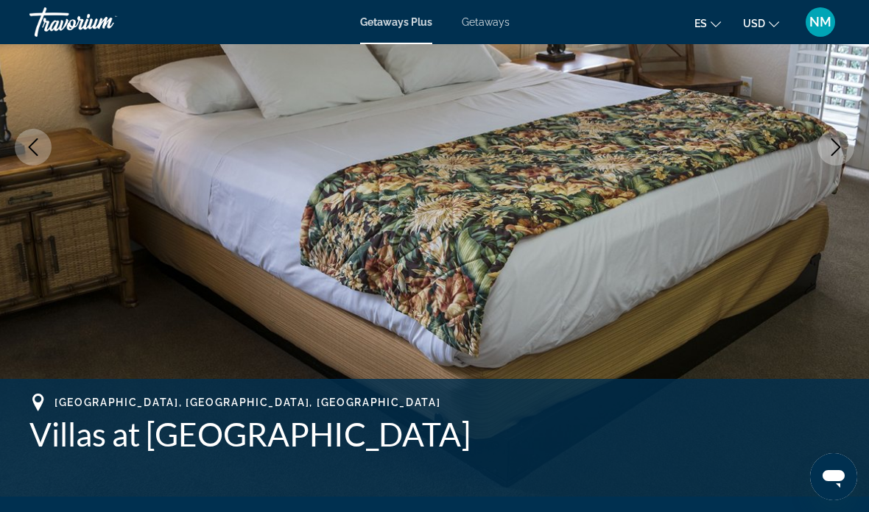
click at [841, 148] on icon "Next image" at bounding box center [836, 147] width 18 height 18
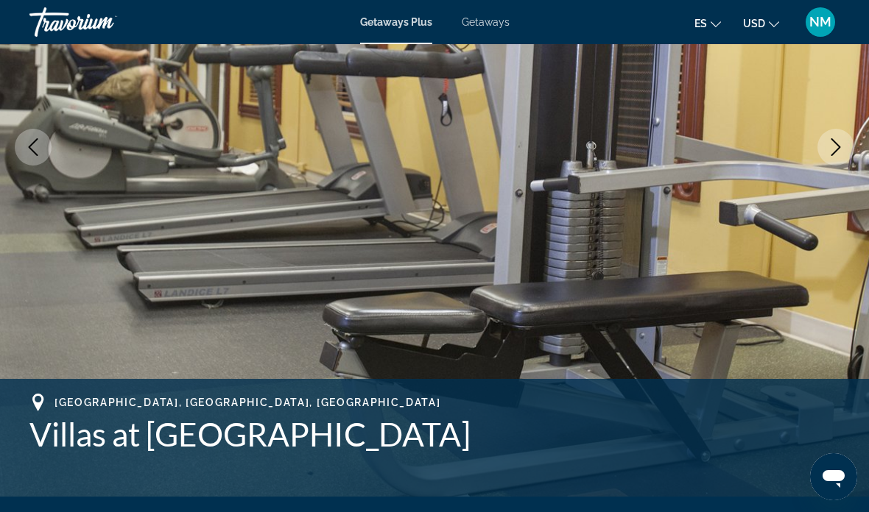
click at [828, 146] on icon "Next image" at bounding box center [836, 147] width 18 height 18
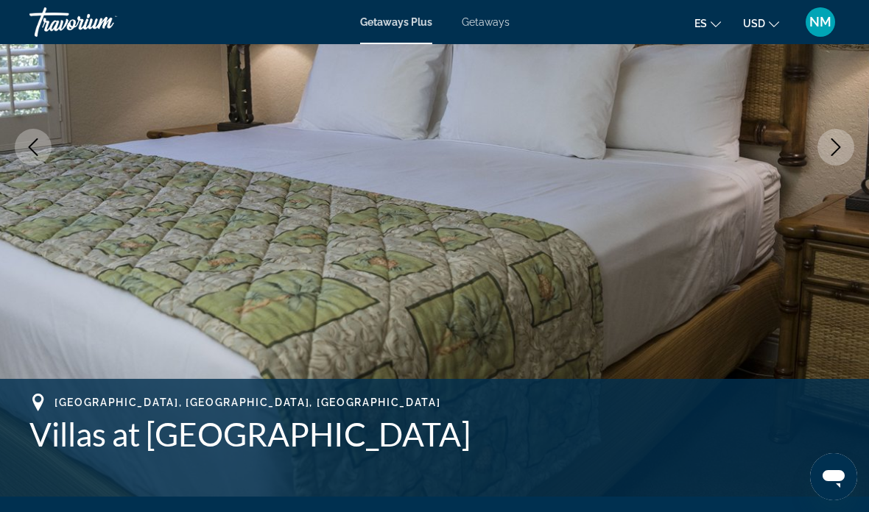
click at [838, 144] on icon "Next image" at bounding box center [836, 147] width 18 height 18
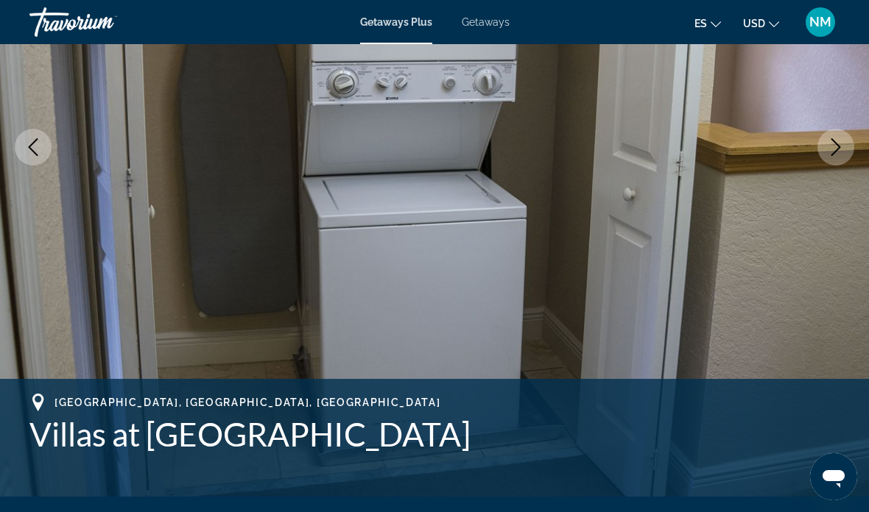
click at [832, 151] on icon "Next image" at bounding box center [836, 147] width 18 height 18
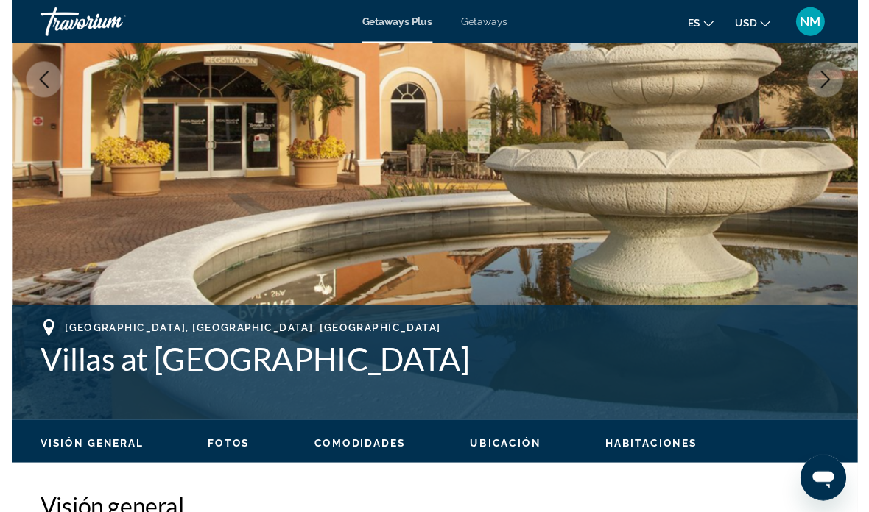
scroll to position [305, 0]
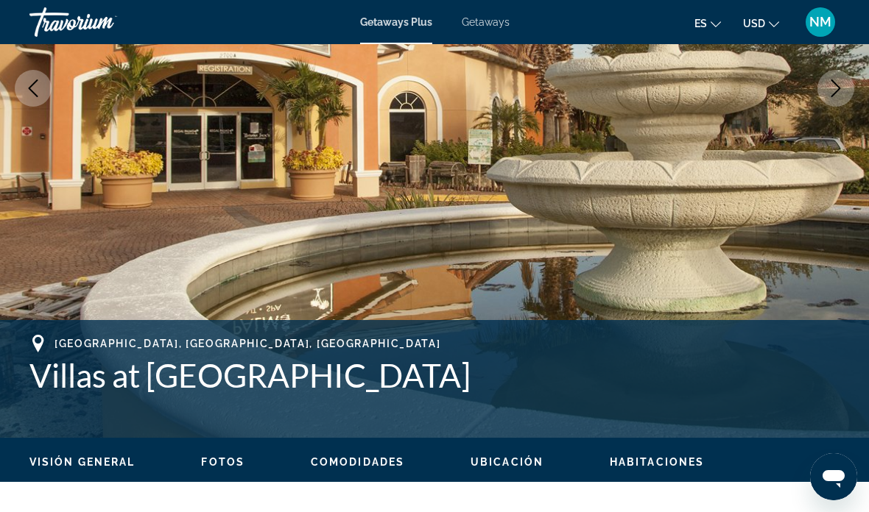
click at [816, 15] on span "NM" at bounding box center [820, 22] width 22 height 15
